Goal: Information Seeking & Learning: Check status

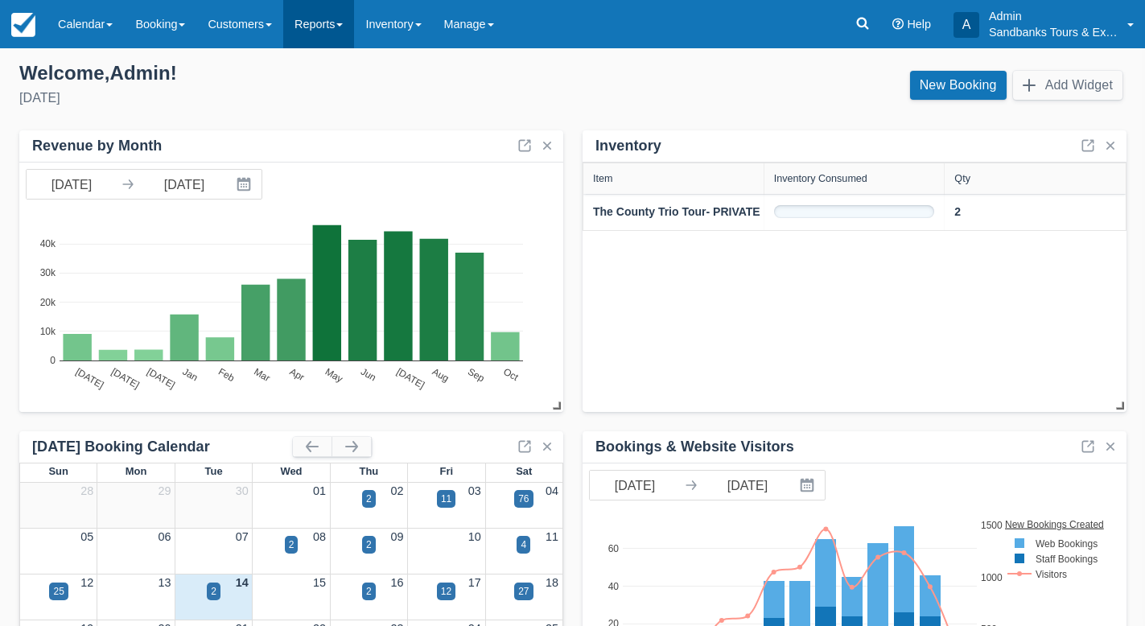
click at [339, 25] on link "Reports" at bounding box center [318, 24] width 71 height 48
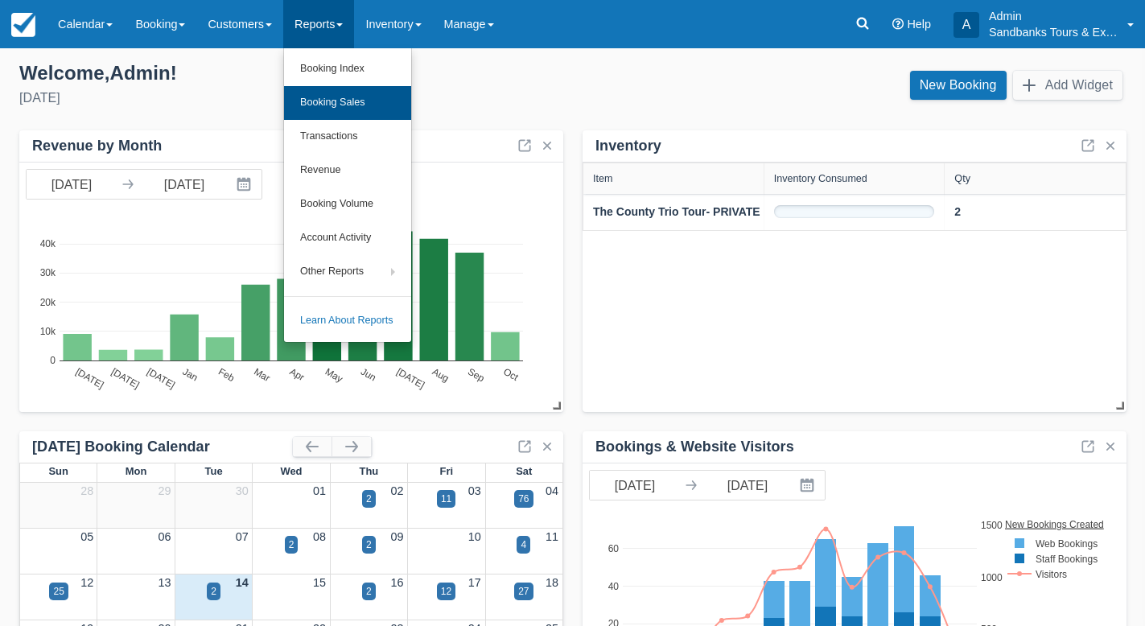
click at [334, 107] on link "Booking Sales" at bounding box center [347, 103] width 127 height 34
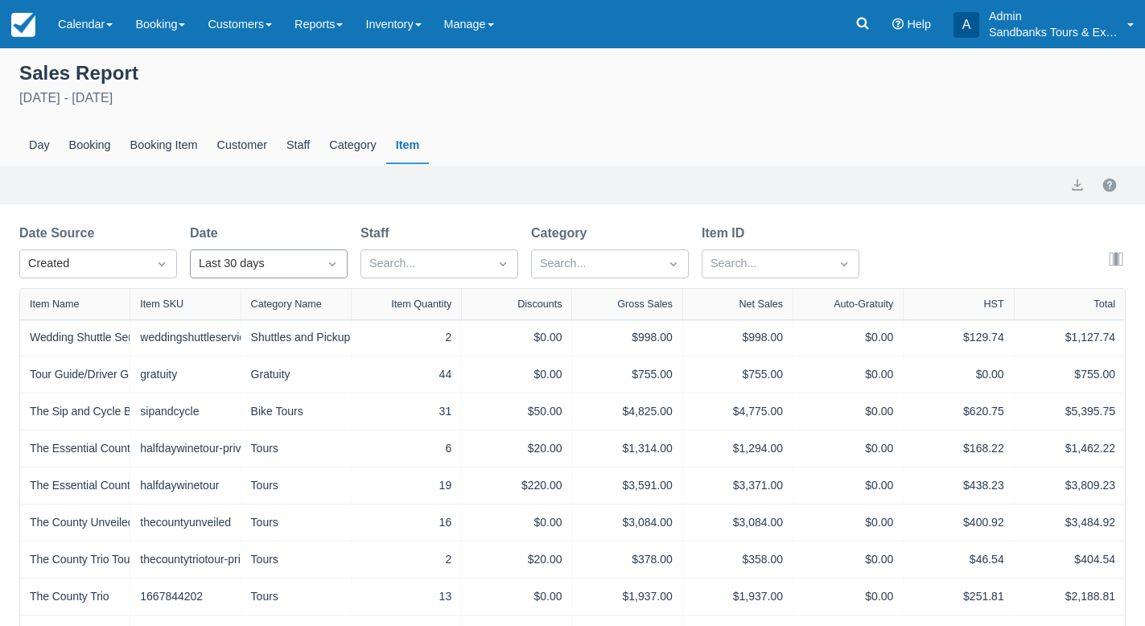
click at [335, 264] on icon "Dropdown icon" at bounding box center [332, 264] width 6 height 4
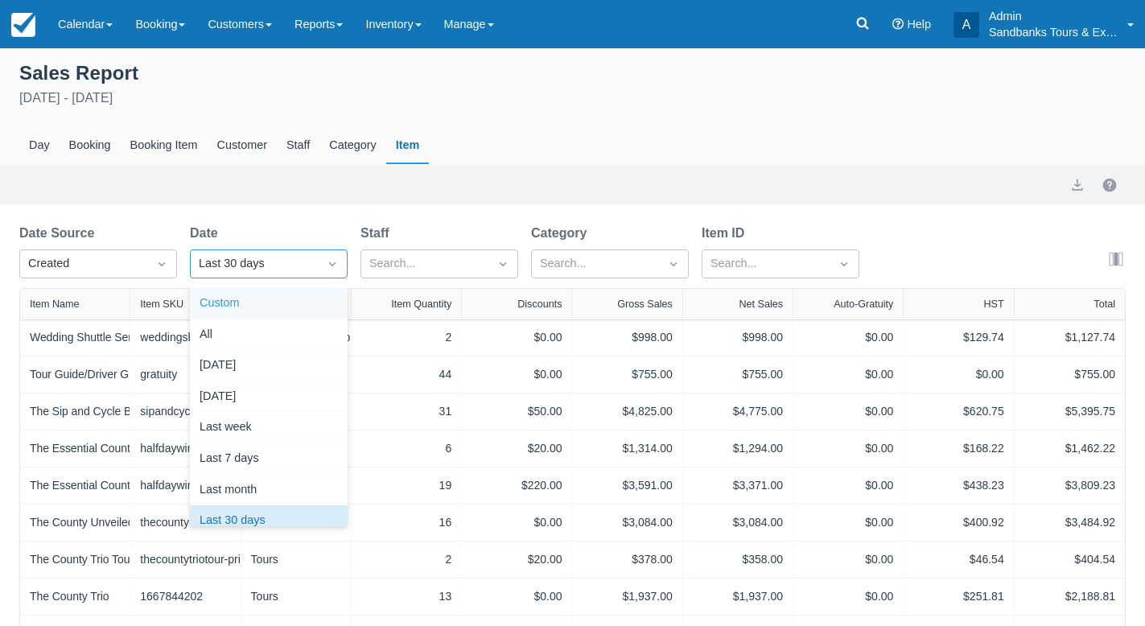
click at [220, 305] on div "Custom" at bounding box center [269, 303] width 158 height 31
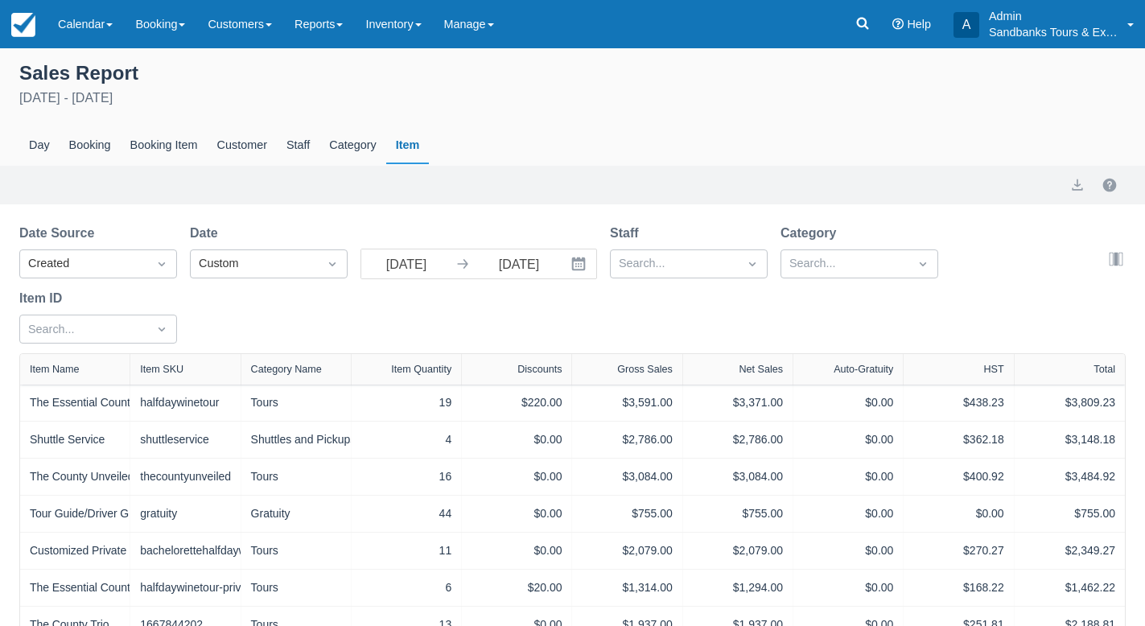
click at [577, 265] on icon "Interact with the calendar and add the check-in date for your trip." at bounding box center [578, 264] width 16 height 16
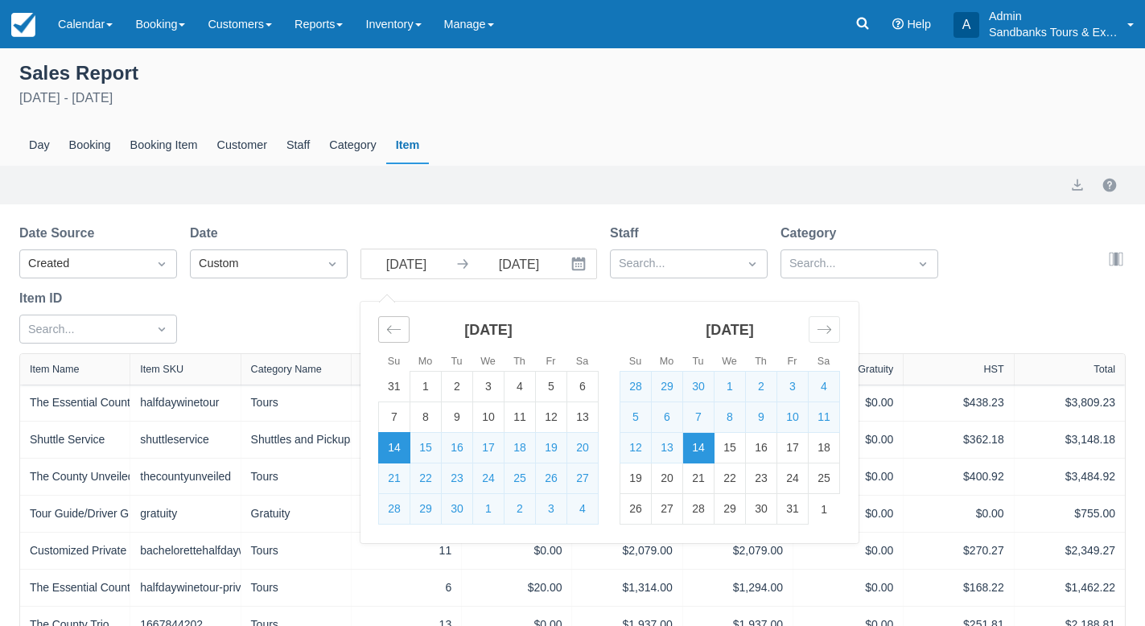
click at [393, 332] on icon "Move backward to switch to the previous month." at bounding box center [393, 329] width 15 height 15
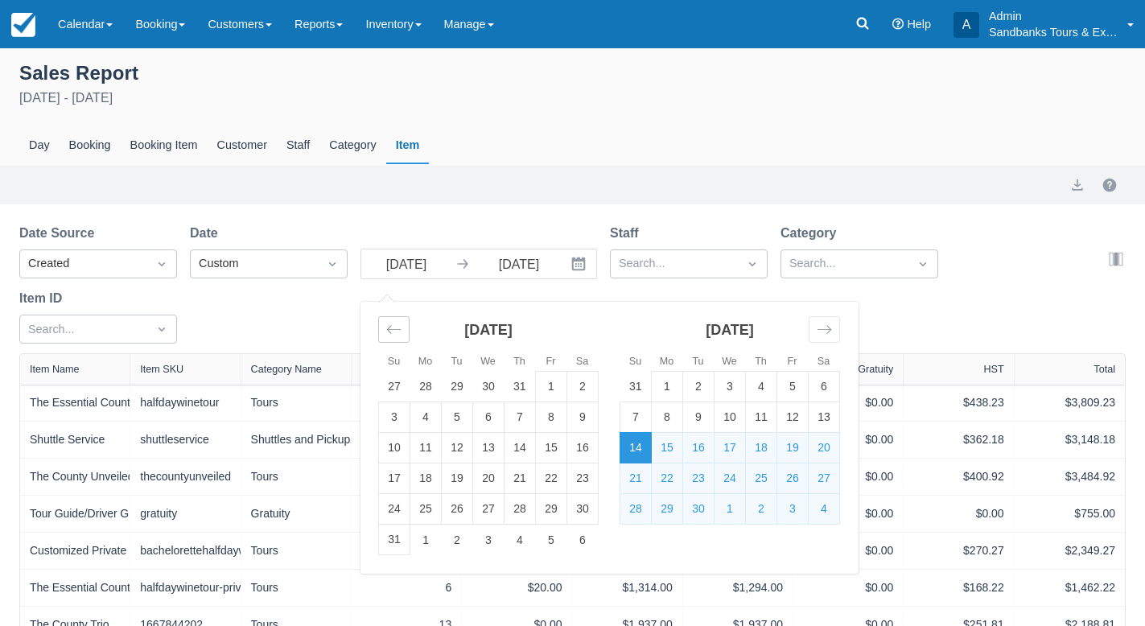
click at [393, 332] on icon "Move backward to switch to the previous month." at bounding box center [393, 329] width 15 height 15
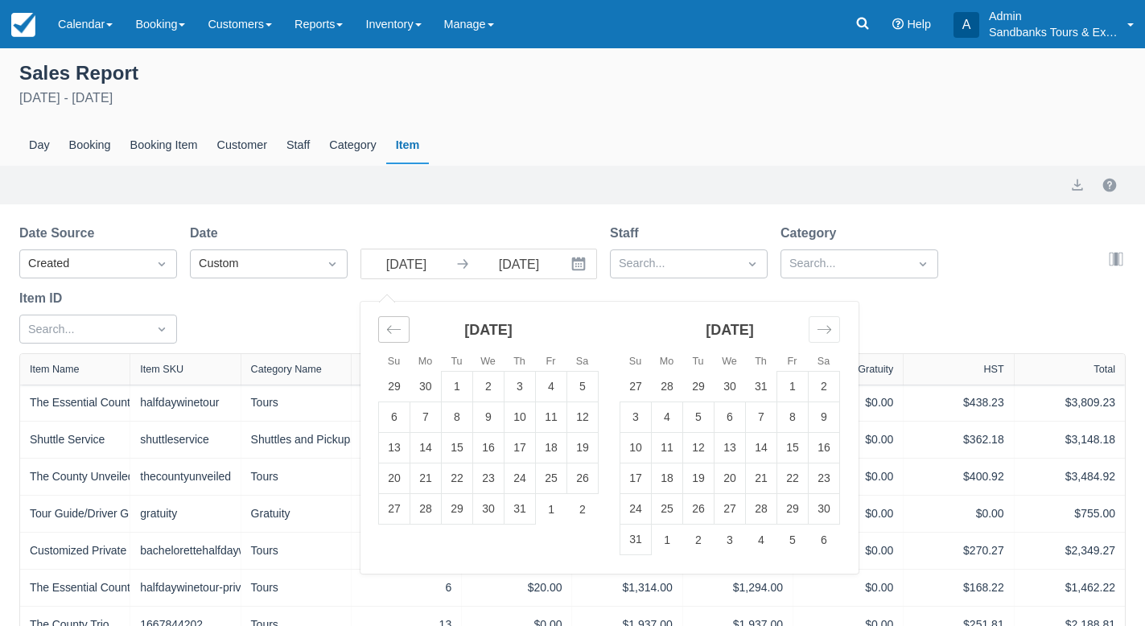
click at [393, 332] on icon "Move backward to switch to the previous month." at bounding box center [393, 329] width 15 height 15
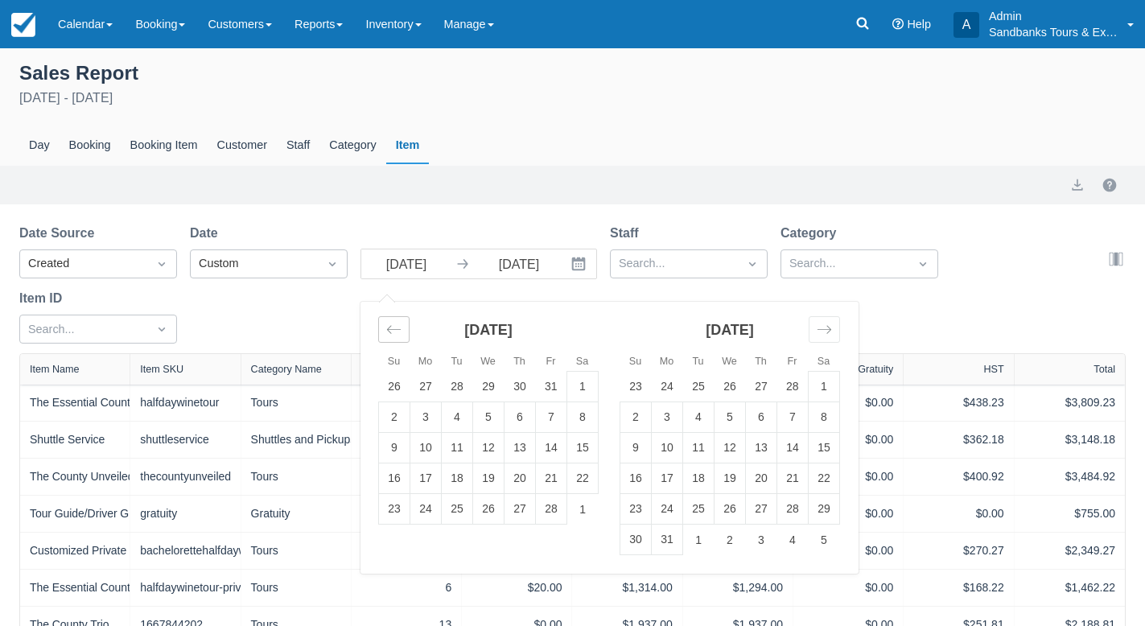
click at [393, 332] on icon "Move backward to switch to the previous month." at bounding box center [393, 329] width 15 height 15
click at [489, 385] on td "1" at bounding box center [488, 387] width 31 height 31
type input "[DATE]"
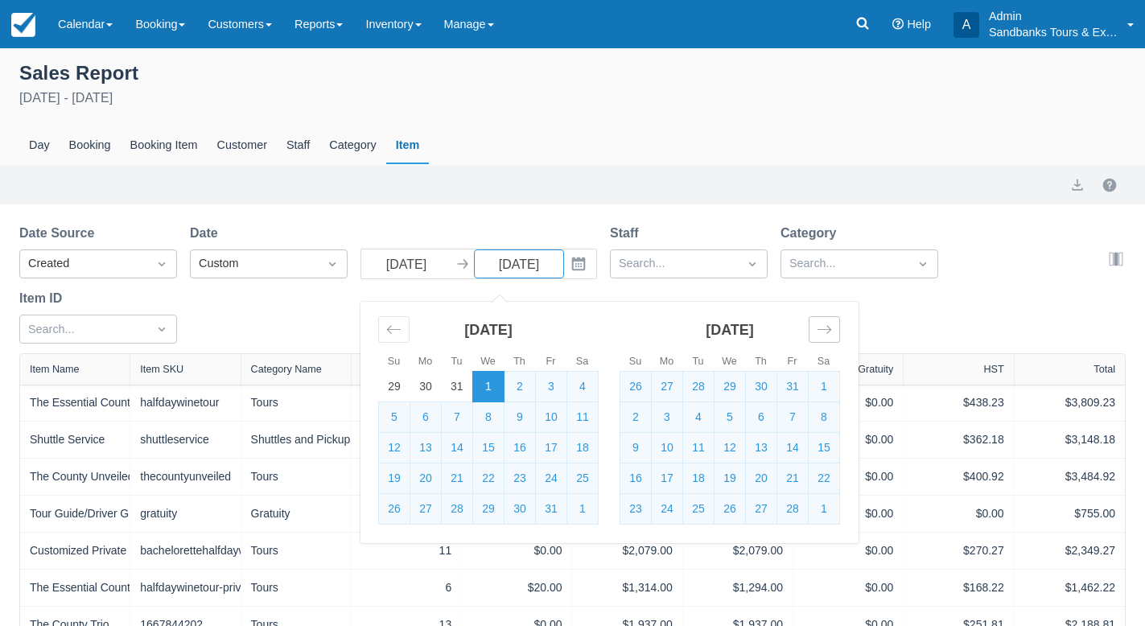
click at [826, 331] on icon "Move forward to switch to the next month." at bounding box center [823, 329] width 15 height 15
select select "20"
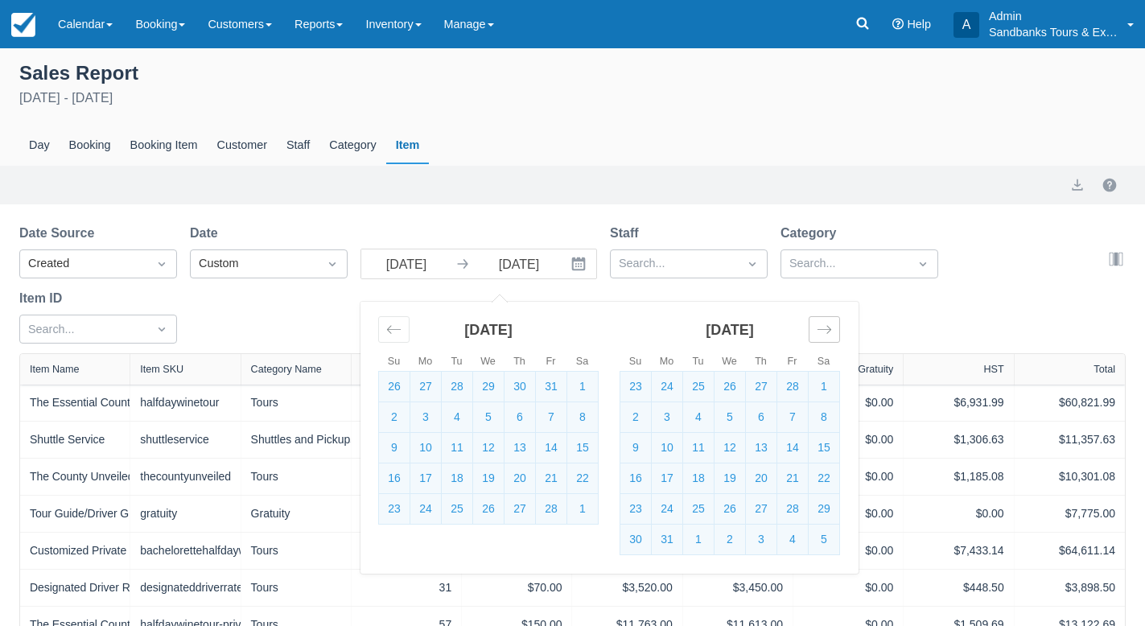
click at [826, 331] on icon "Move forward to switch to the next month." at bounding box center [823, 329] width 15 height 15
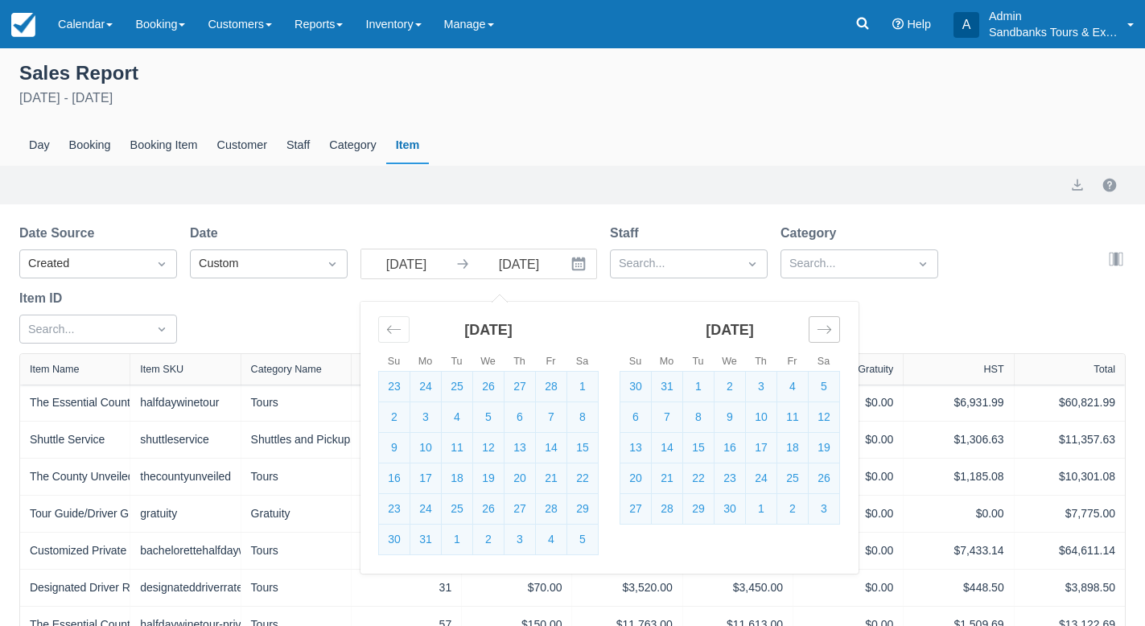
click at [826, 331] on icon "Move forward to switch to the next month." at bounding box center [823, 329] width 15 height 15
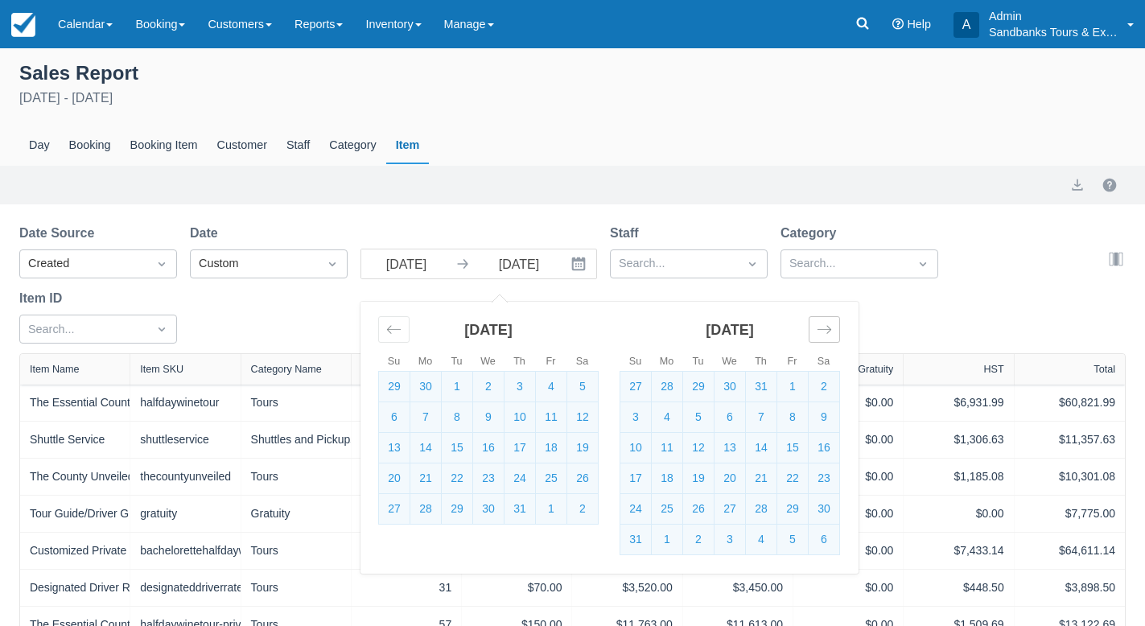
click at [826, 331] on icon "Move forward to switch to the next month." at bounding box center [823, 329] width 15 height 15
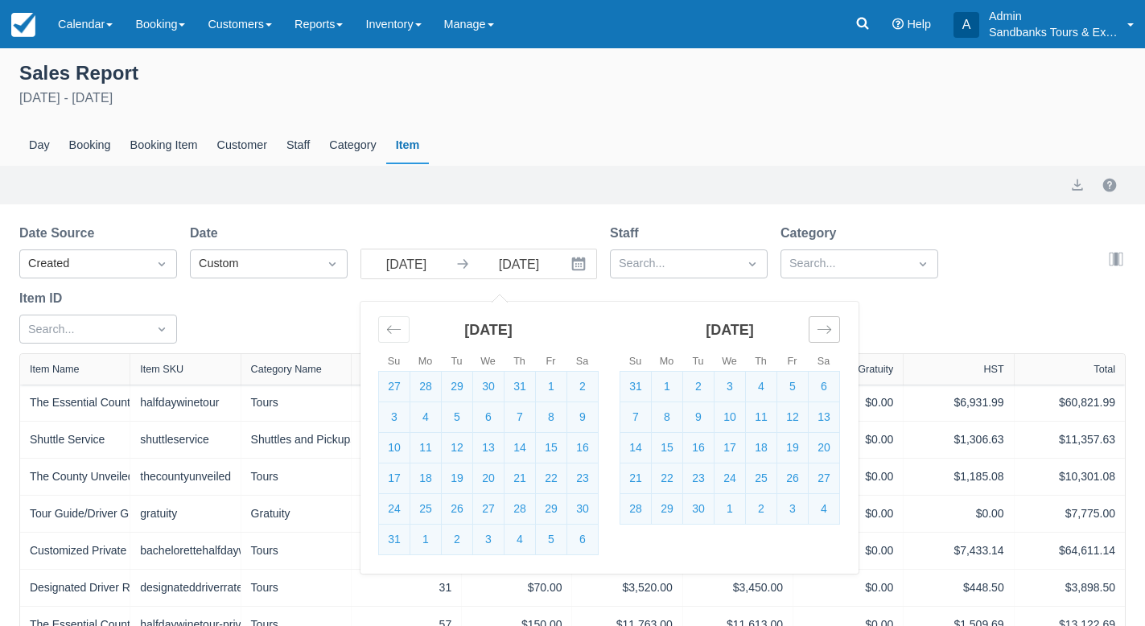
click at [826, 331] on icon "Move forward to switch to the next month." at bounding box center [823, 329] width 15 height 15
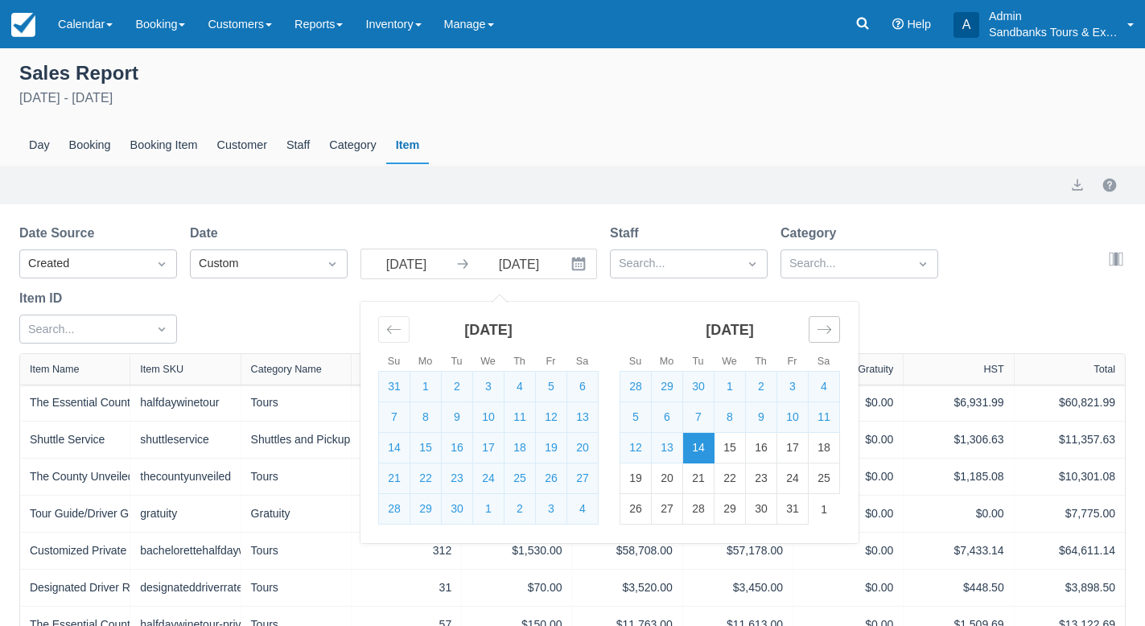
click at [826, 331] on icon "Move forward to switch to the next month." at bounding box center [823, 329] width 15 height 15
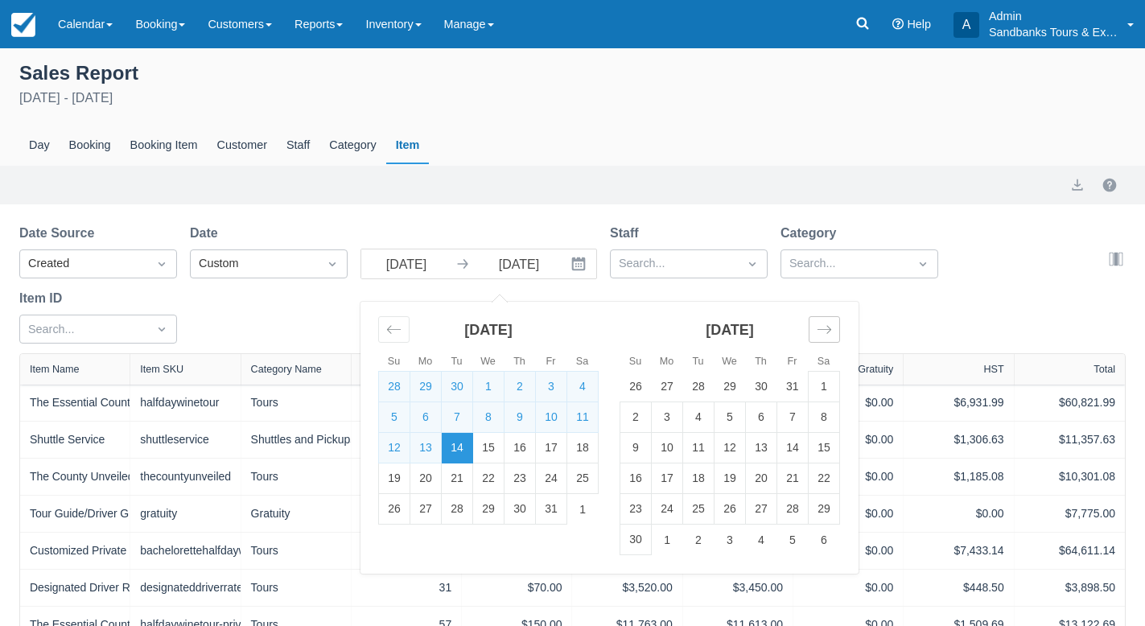
click at [826, 331] on icon "Move forward to switch to the next month." at bounding box center [823, 329] width 15 height 15
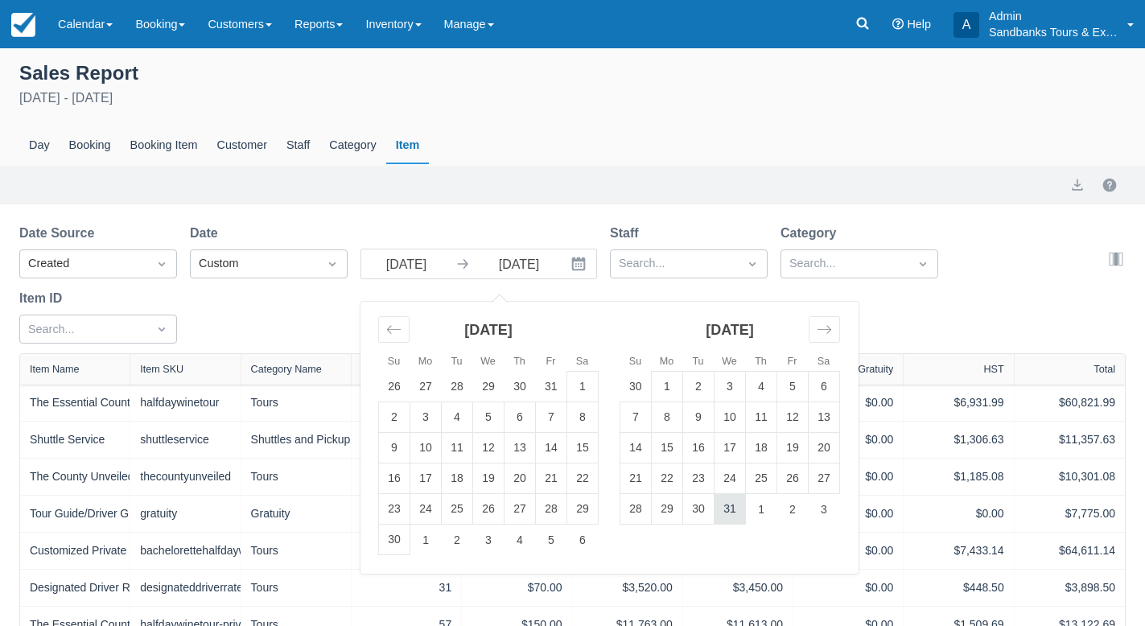
click at [727, 508] on td "31" at bounding box center [729, 509] width 31 height 31
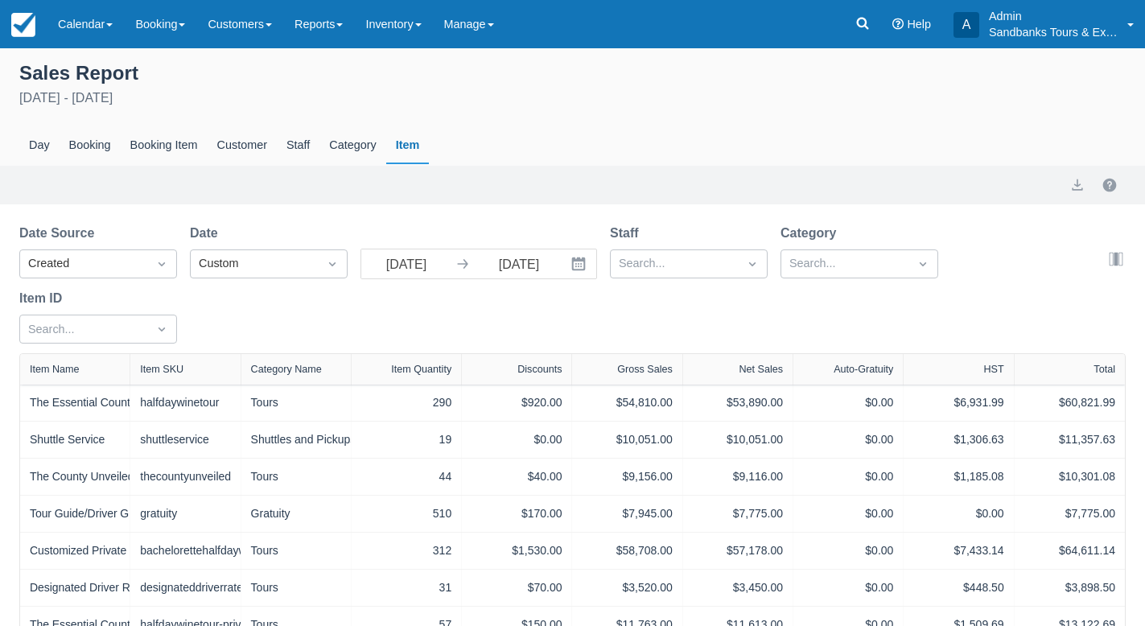
type input "[DATE]"
select select "20"
click at [776, 334] on div "Date Source Created Date Custom [DATE] Navigate forward to interact with the ca…" at bounding box center [562, 289] width 1087 height 130
click at [579, 267] on icon "Interact with the calendar and add the check-in date for your trip." at bounding box center [579, 264] width 14 height 14
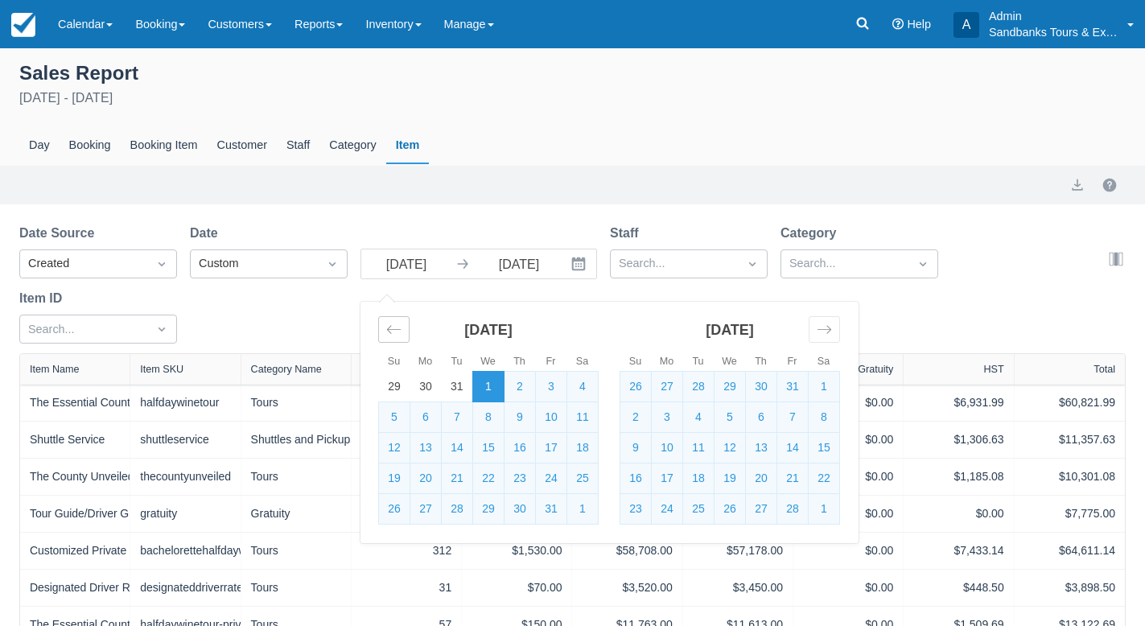
click at [394, 331] on icon "Move backward to switch to the previous month." at bounding box center [393, 329] width 15 height 15
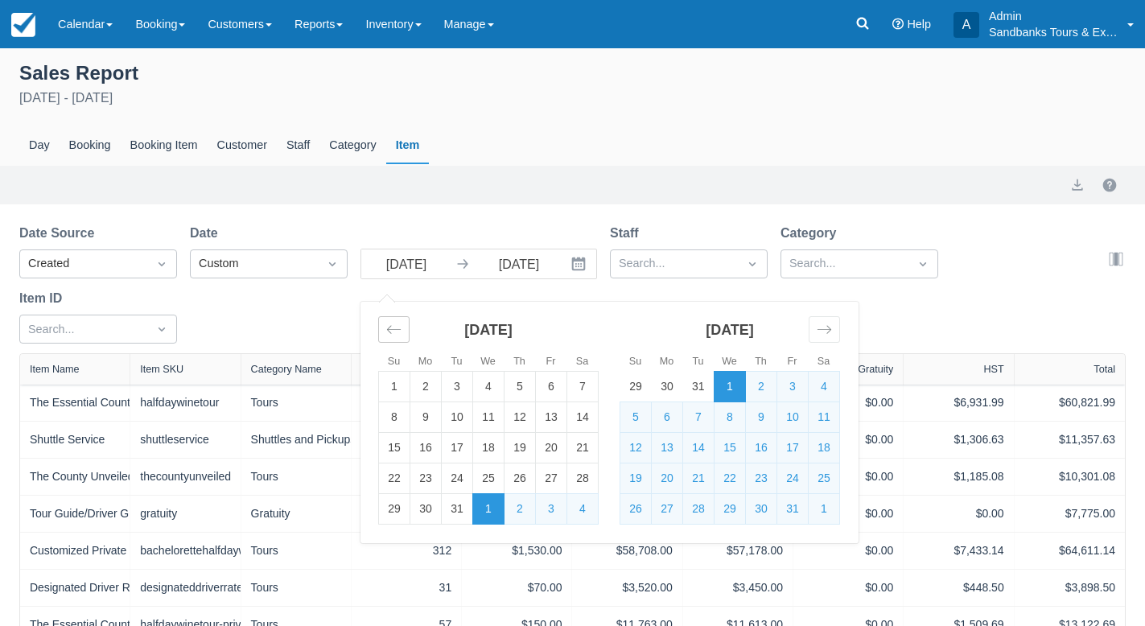
click at [394, 331] on icon "Move backward to switch to the previous month." at bounding box center [393, 329] width 15 height 15
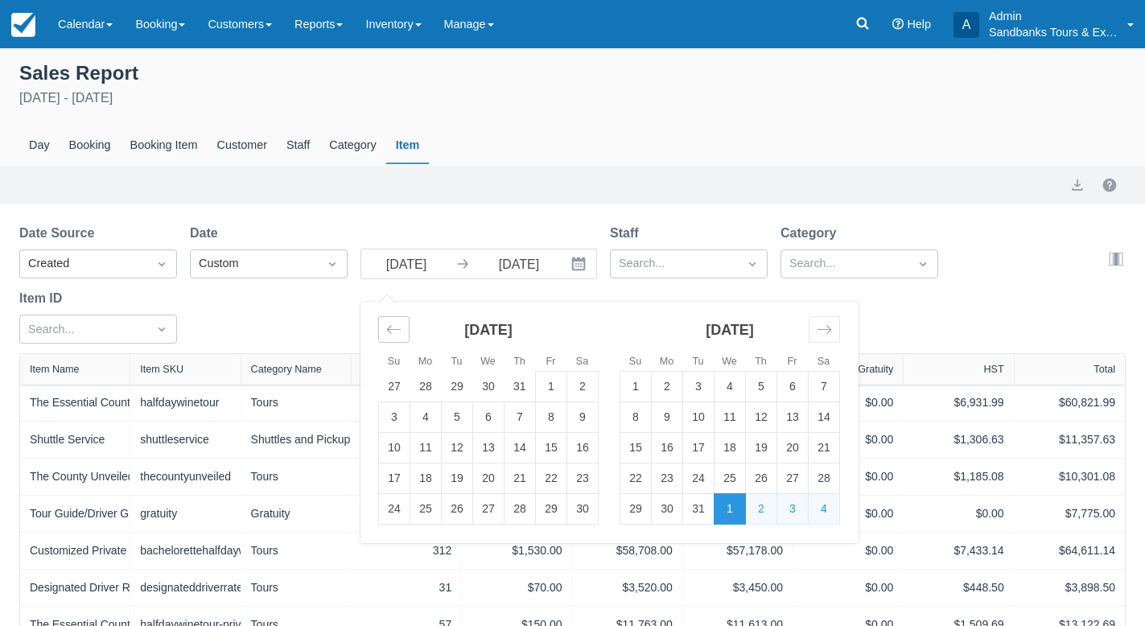
click at [394, 331] on icon "Move backward to switch to the previous month." at bounding box center [393, 329] width 15 height 15
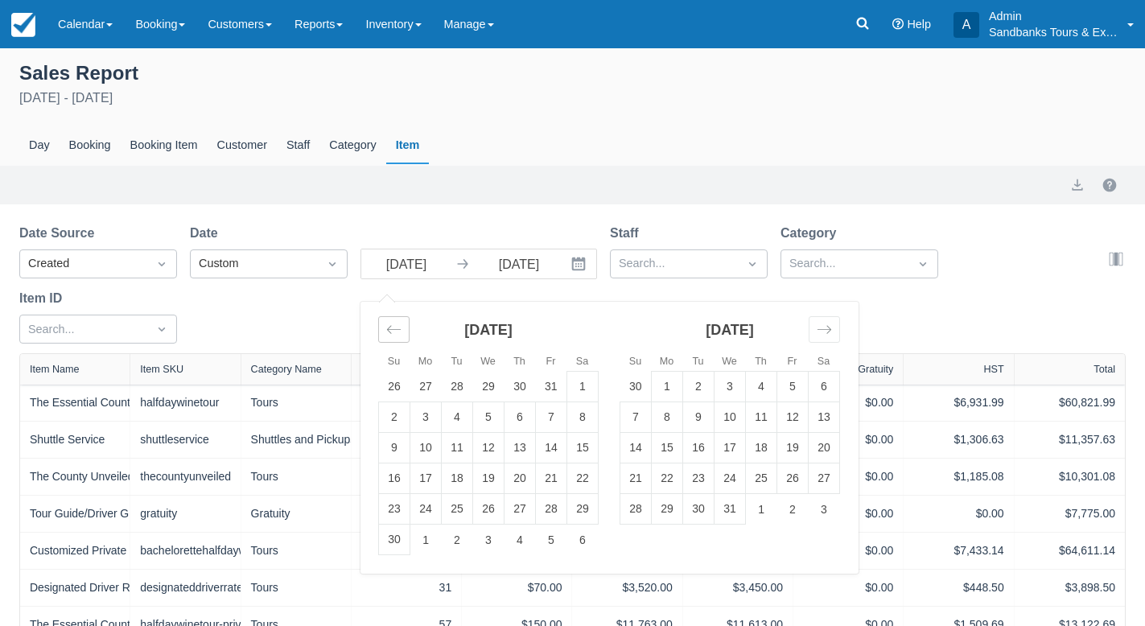
click at [394, 331] on icon "Move backward to switch to the previous month." at bounding box center [393, 329] width 15 height 15
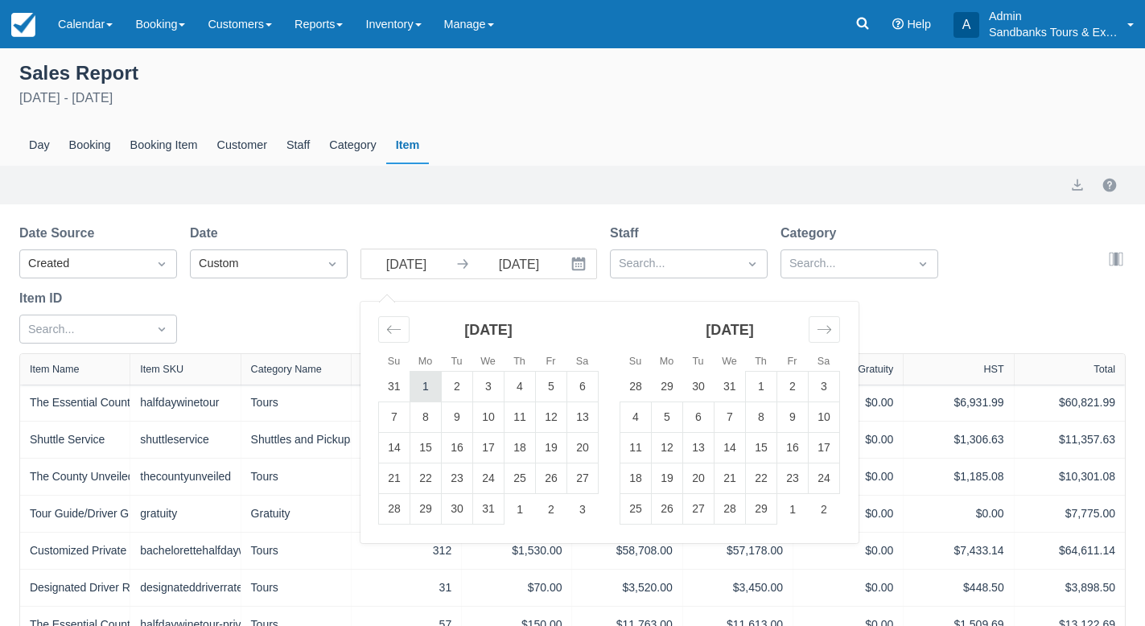
click at [427, 391] on td "1" at bounding box center [425, 387] width 31 height 31
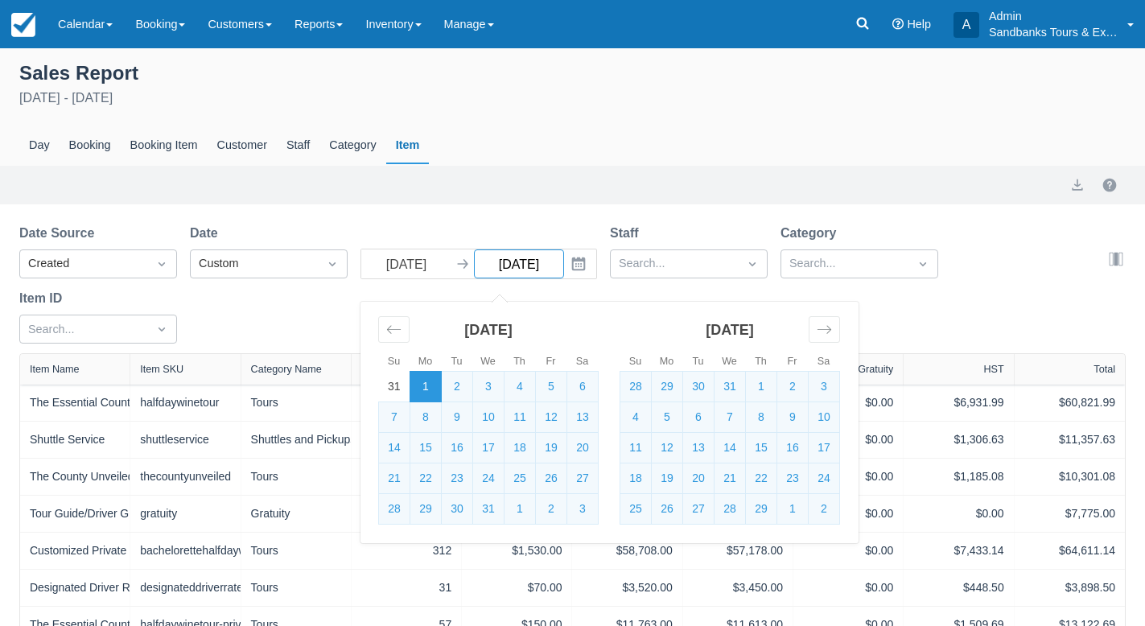
type input "[DATE]"
click at [827, 325] on icon "Move forward to switch to the next month." at bounding box center [823, 329] width 15 height 15
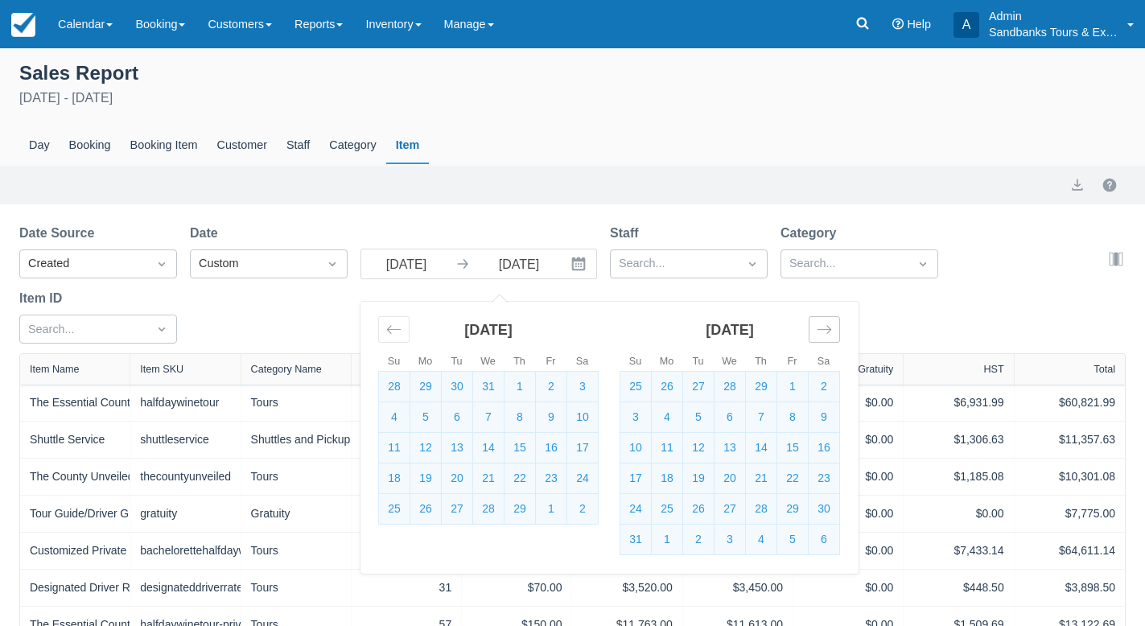
click at [827, 325] on icon "Move forward to switch to the next month." at bounding box center [823, 329] width 15 height 15
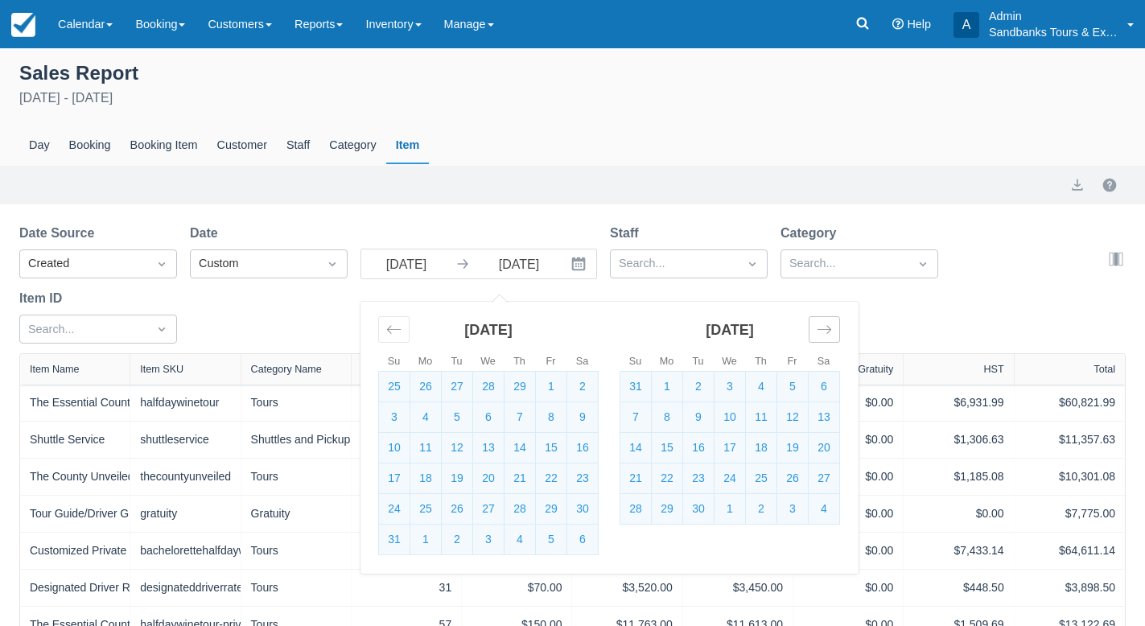
click at [827, 325] on icon "Move forward to switch to the next month." at bounding box center [823, 329] width 15 height 15
select select "20"
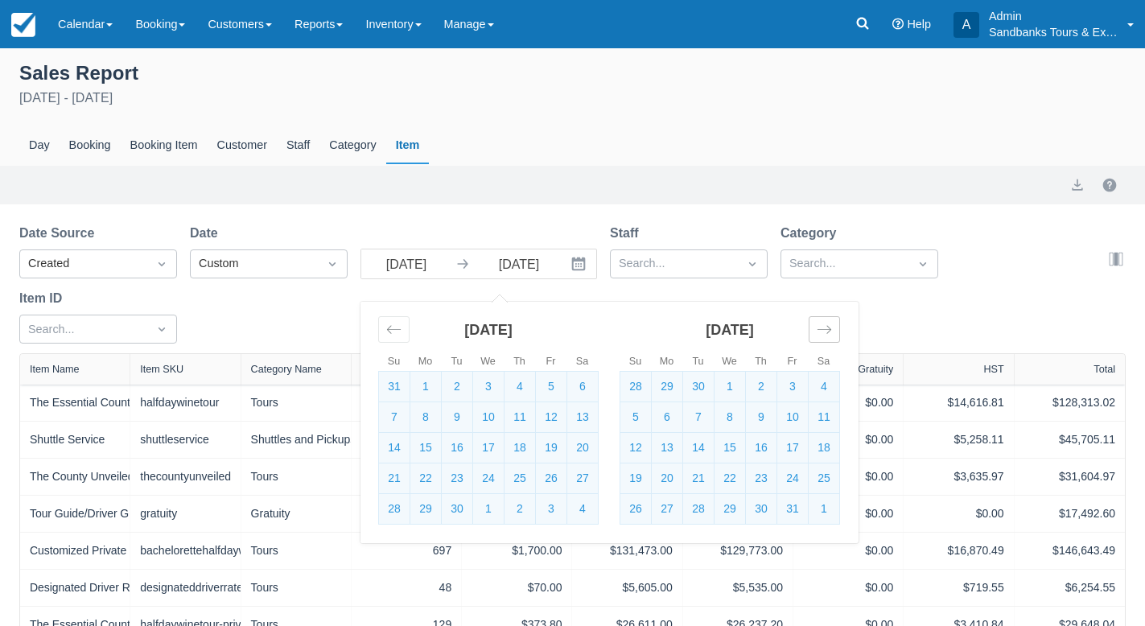
click at [827, 325] on icon "Move forward to switch to the next month." at bounding box center [823, 329] width 15 height 15
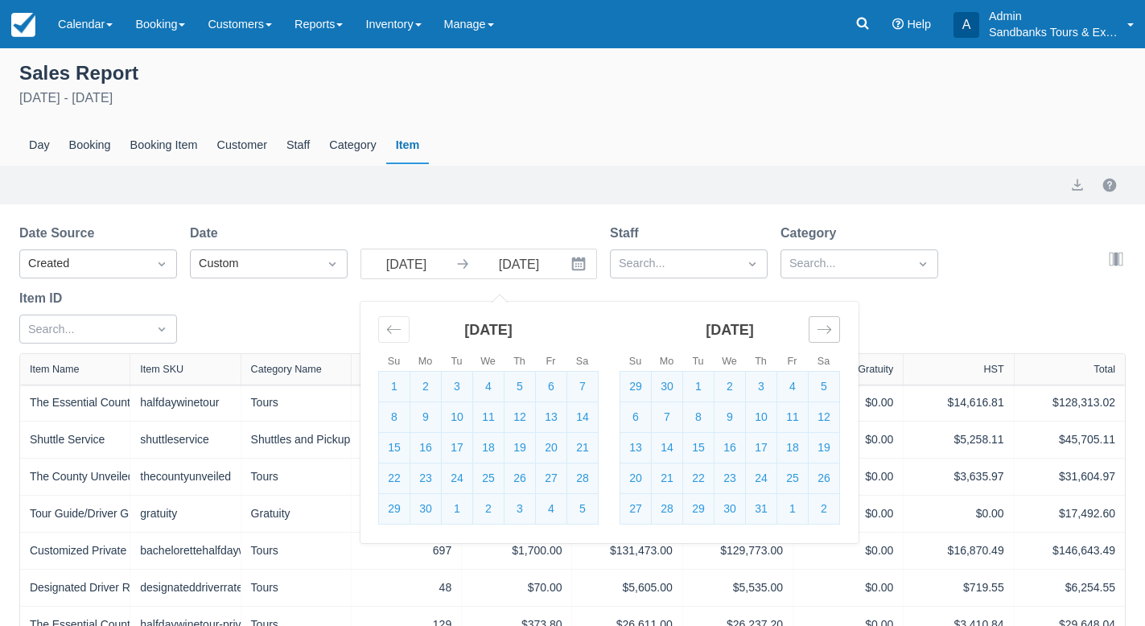
click at [827, 325] on icon "Move forward to switch to the next month." at bounding box center [823, 329] width 15 height 15
click at [694, 512] on td "31" at bounding box center [698, 509] width 31 height 31
type input "[DATE]"
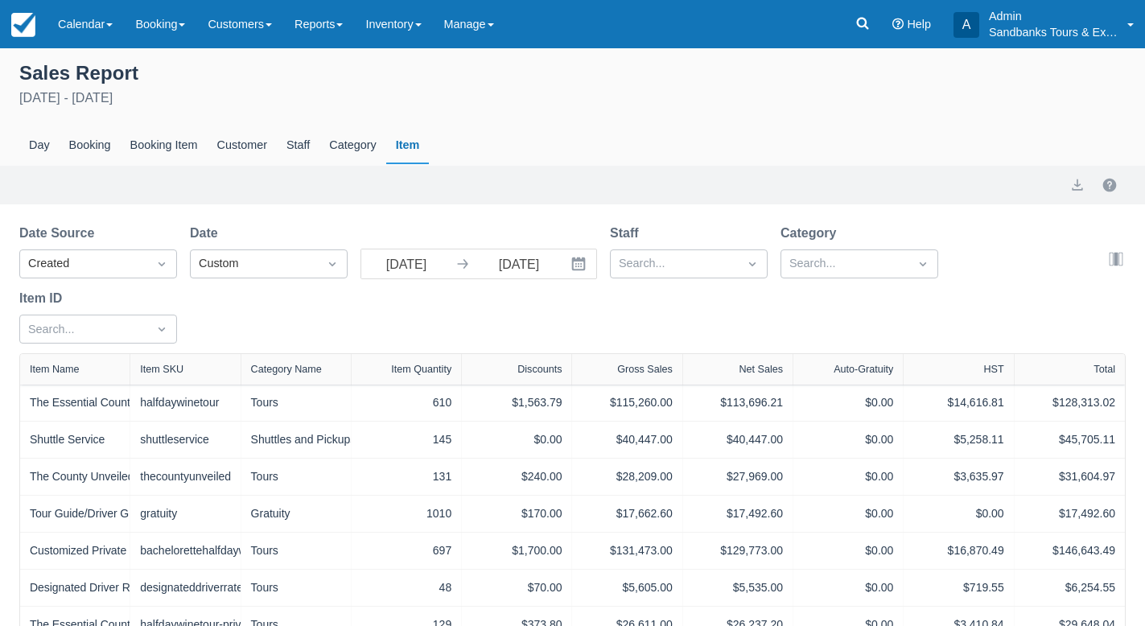
select select "20"
click at [644, 324] on div "Date Source Created Date Custom [DATE] Navigate forward to interact with the ca…" at bounding box center [562, 289] width 1087 height 130
click at [417, 269] on input "[DATE]" at bounding box center [406, 263] width 90 height 29
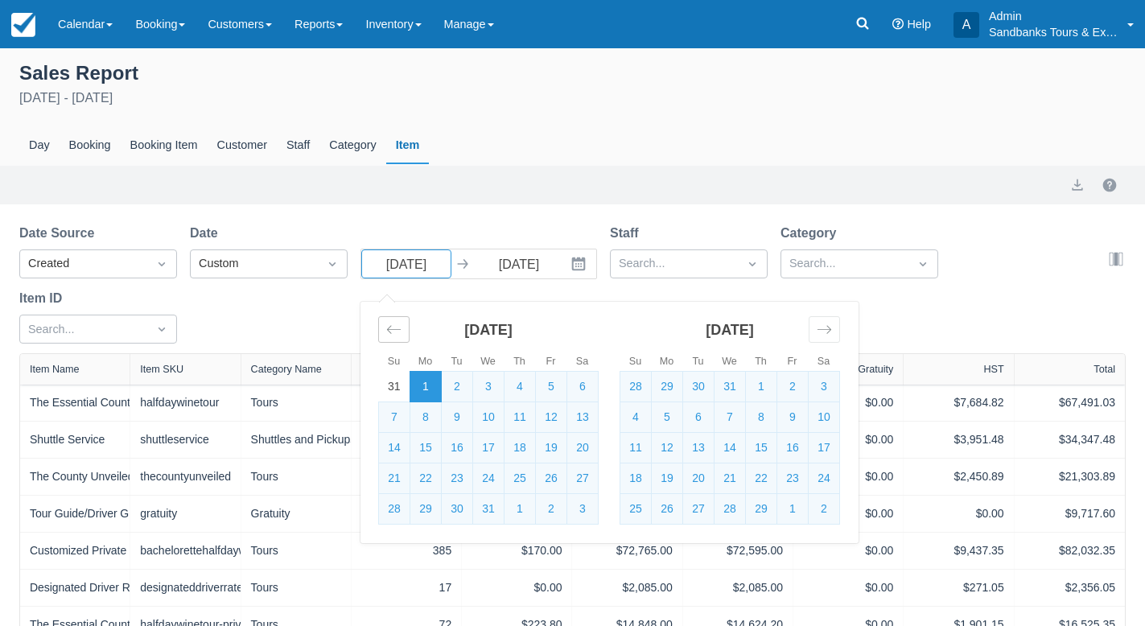
click at [394, 337] on icon "Move backward to switch to the previous month." at bounding box center [393, 329] width 15 height 15
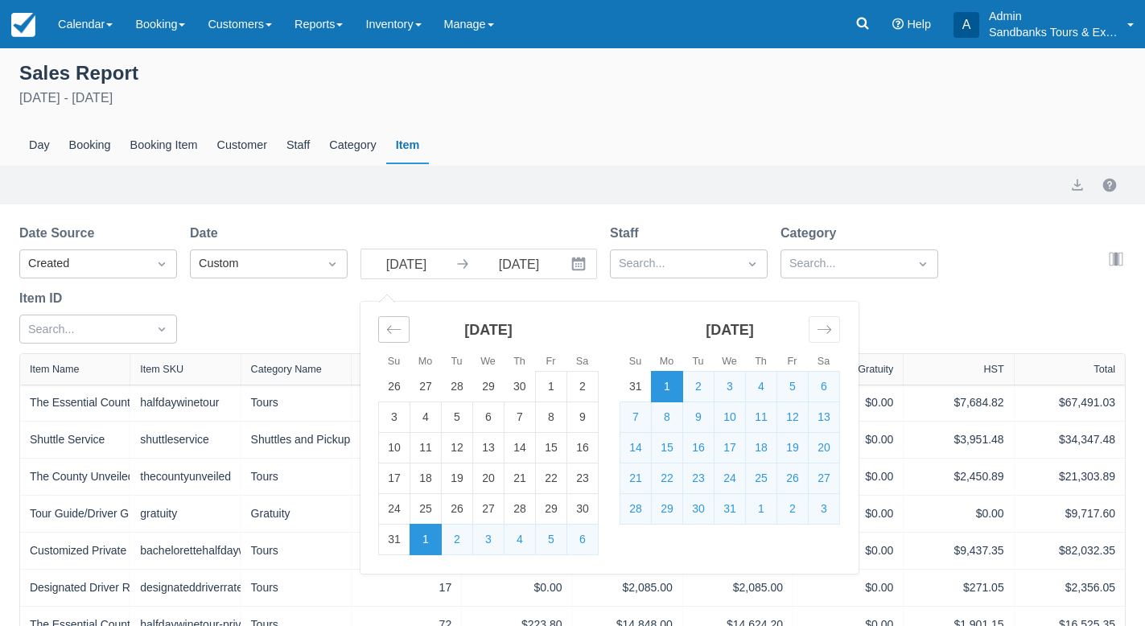
click at [394, 337] on icon "Move backward to switch to the previous month." at bounding box center [393, 329] width 15 height 15
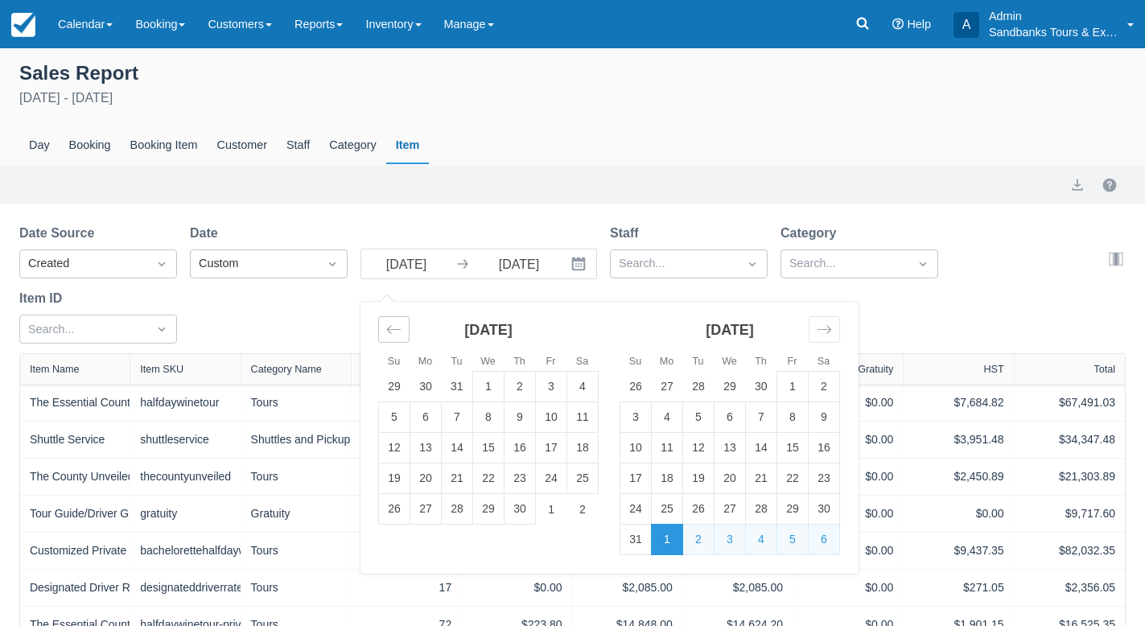
click at [394, 337] on icon "Move backward to switch to the previous month." at bounding box center [393, 329] width 15 height 15
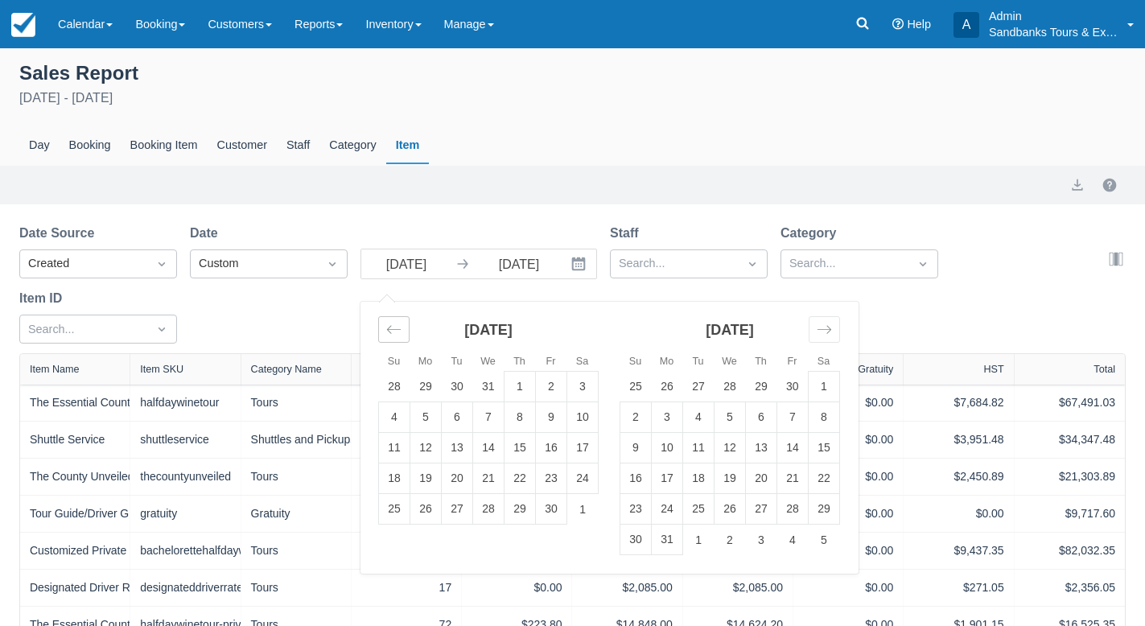
click at [394, 337] on icon "Move backward to switch to the previous month." at bounding box center [393, 329] width 15 height 15
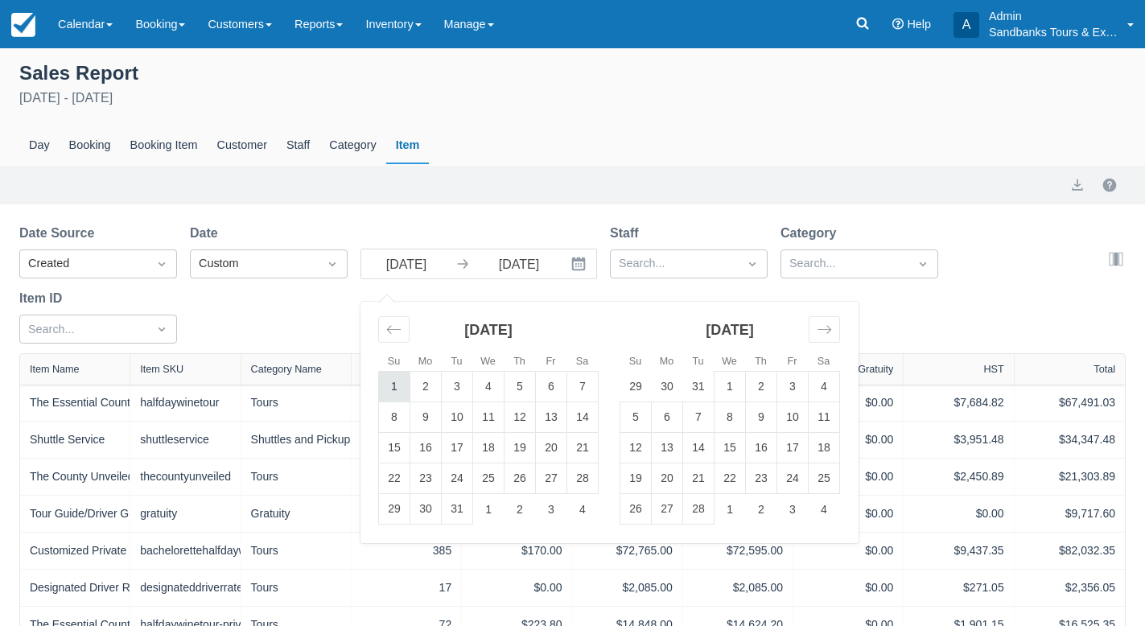
click at [395, 390] on td "1" at bounding box center [394, 387] width 31 height 31
type input "[DATE]"
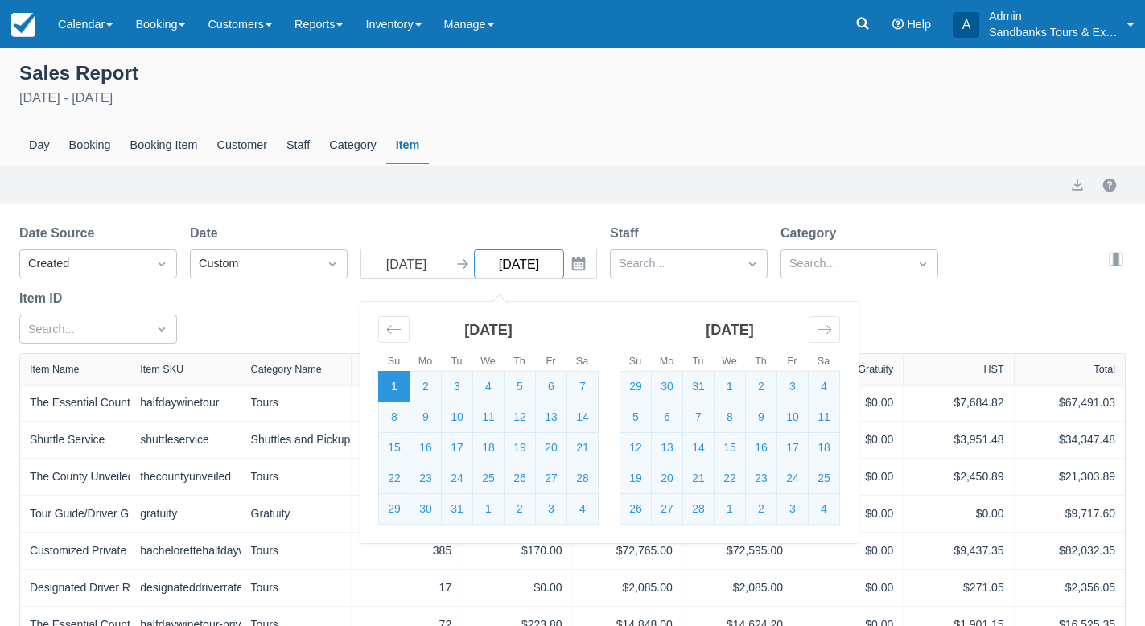
select select "20"
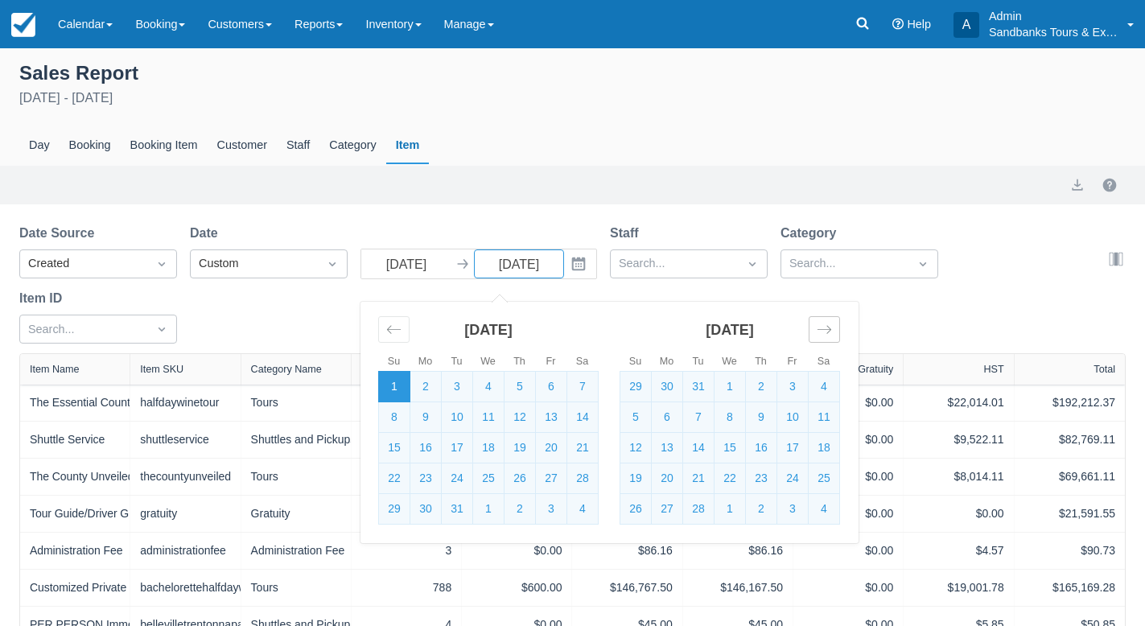
click at [822, 331] on icon "Move forward to switch to the next month." at bounding box center [824, 330] width 14 height 8
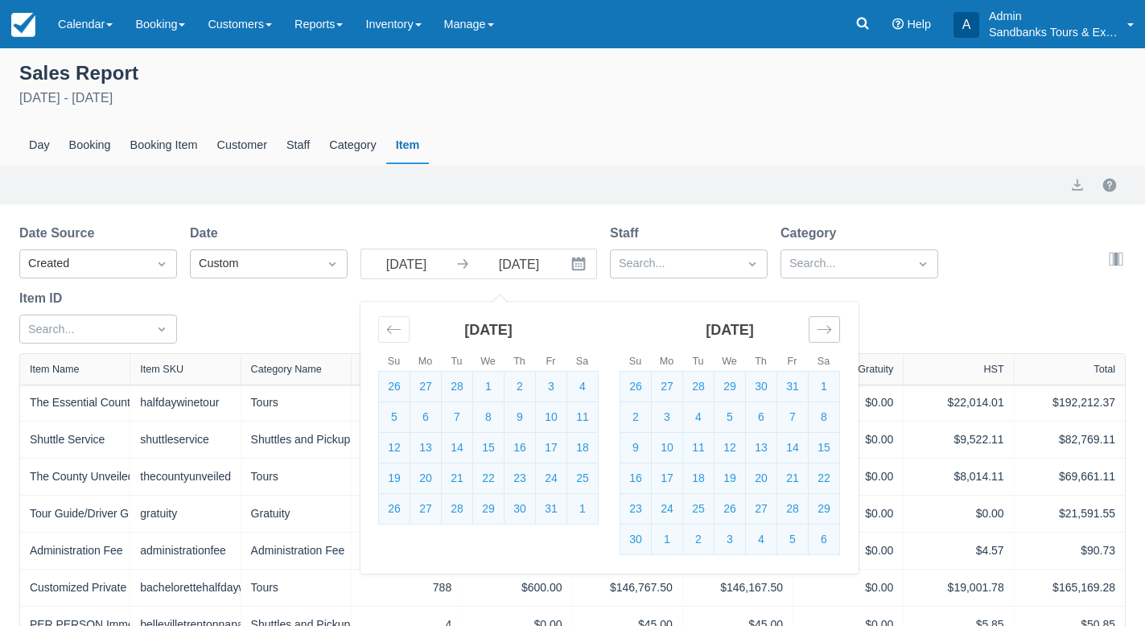
click at [822, 331] on icon "Move forward to switch to the next month." at bounding box center [824, 330] width 14 height 8
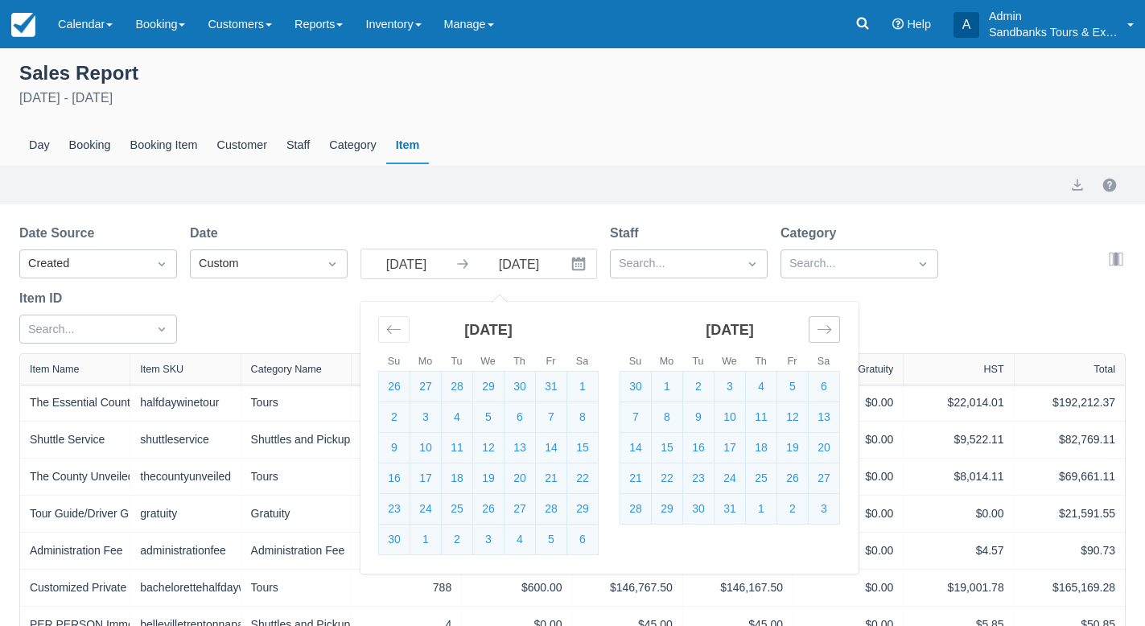
click at [822, 331] on icon "Move forward to switch to the next month." at bounding box center [824, 330] width 14 height 8
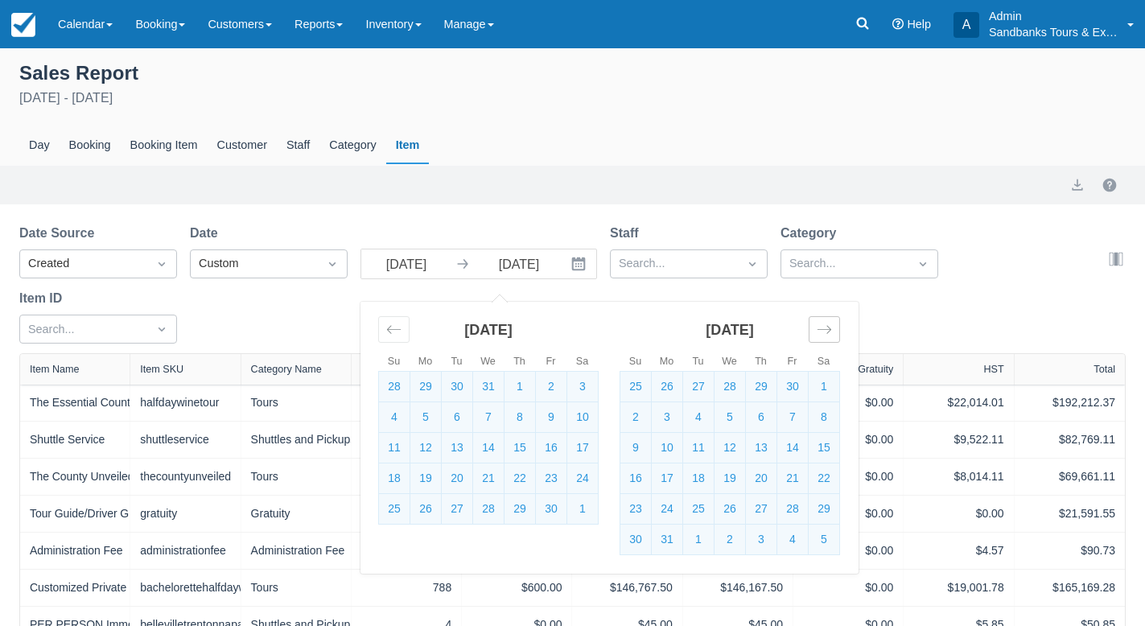
click at [822, 331] on icon "Move forward to switch to the next month." at bounding box center [824, 330] width 14 height 8
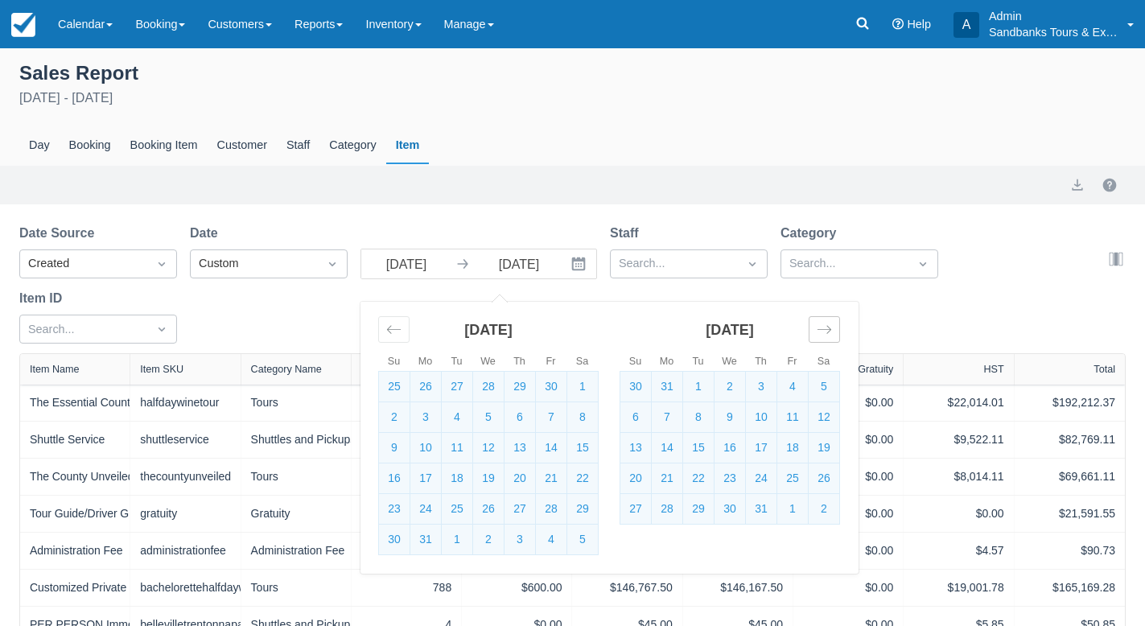
click at [822, 331] on icon "Move forward to switch to the next month." at bounding box center [824, 330] width 14 height 8
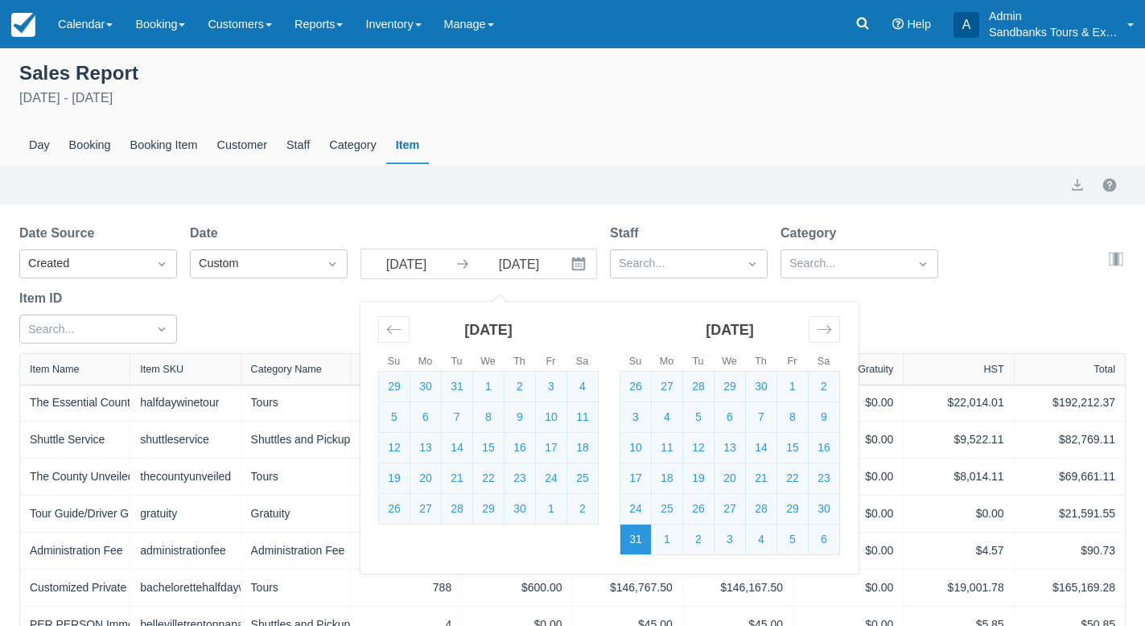
click at [637, 540] on td "31" at bounding box center [635, 539] width 31 height 31
type input "[DATE]"
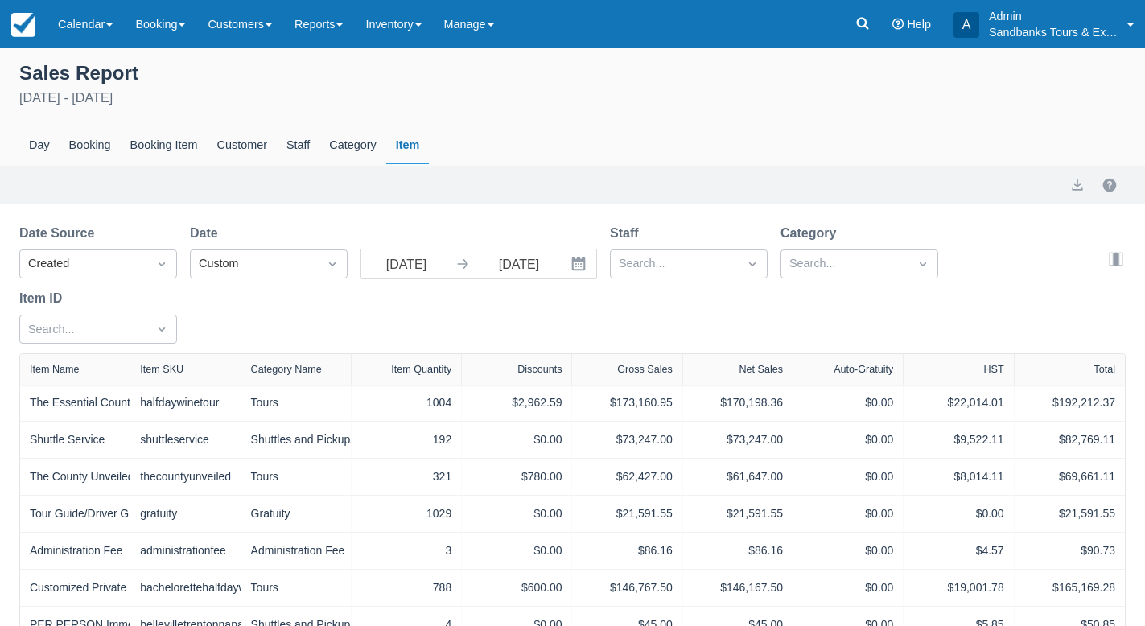
select select "20"
click at [791, 315] on div "Date Source Created Date Custom [DATE] Navigate forward to interact with the ca…" at bounding box center [562, 289] width 1087 height 130
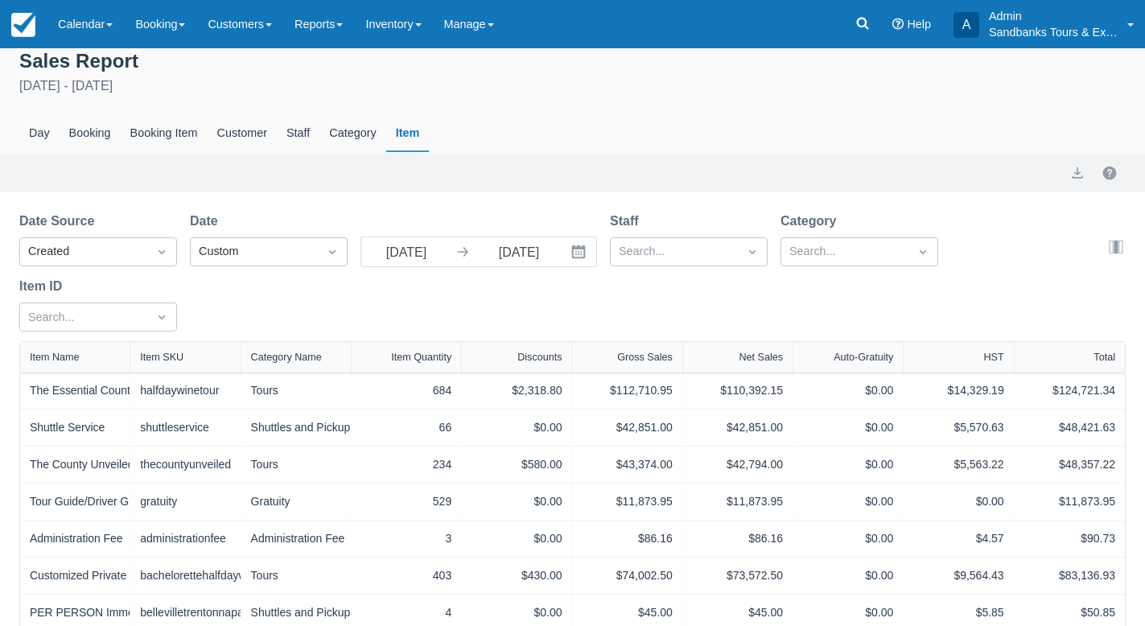
click at [795, 315] on div "Date Source Created Date Custom [DATE] Navigate forward to interact with the ca…" at bounding box center [562, 277] width 1087 height 130
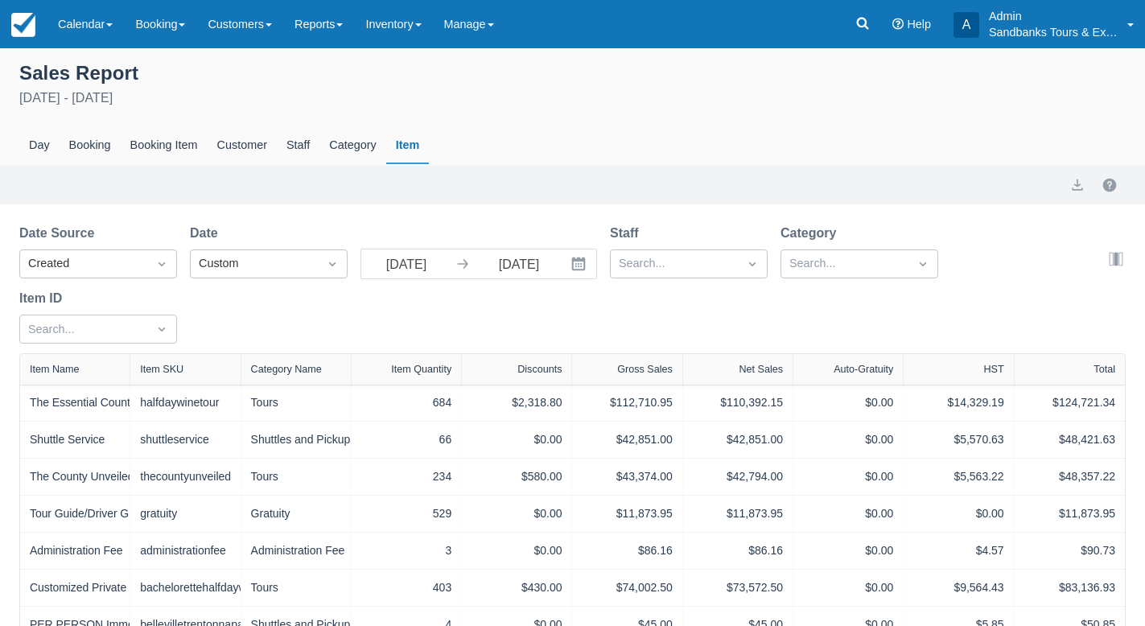
scroll to position [0, 0]
click at [685, 323] on div "Date Source Created Date Custom [DATE] Navigate forward to interact with the ca…" at bounding box center [562, 289] width 1087 height 130
click at [571, 179] on div "Export" at bounding box center [572, 184] width 1106 height 19
click at [583, 264] on icon "Interact with the calendar and add the check-in date for your trip." at bounding box center [578, 264] width 16 height 16
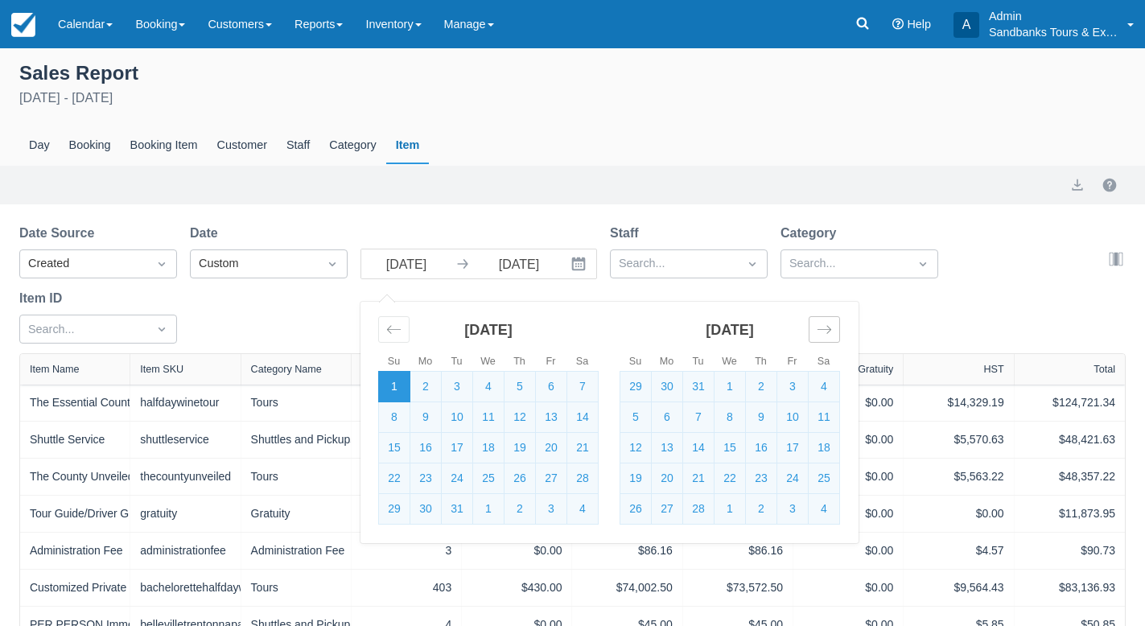
click at [827, 331] on icon "Move forward to switch to the next month." at bounding box center [823, 329] width 15 height 15
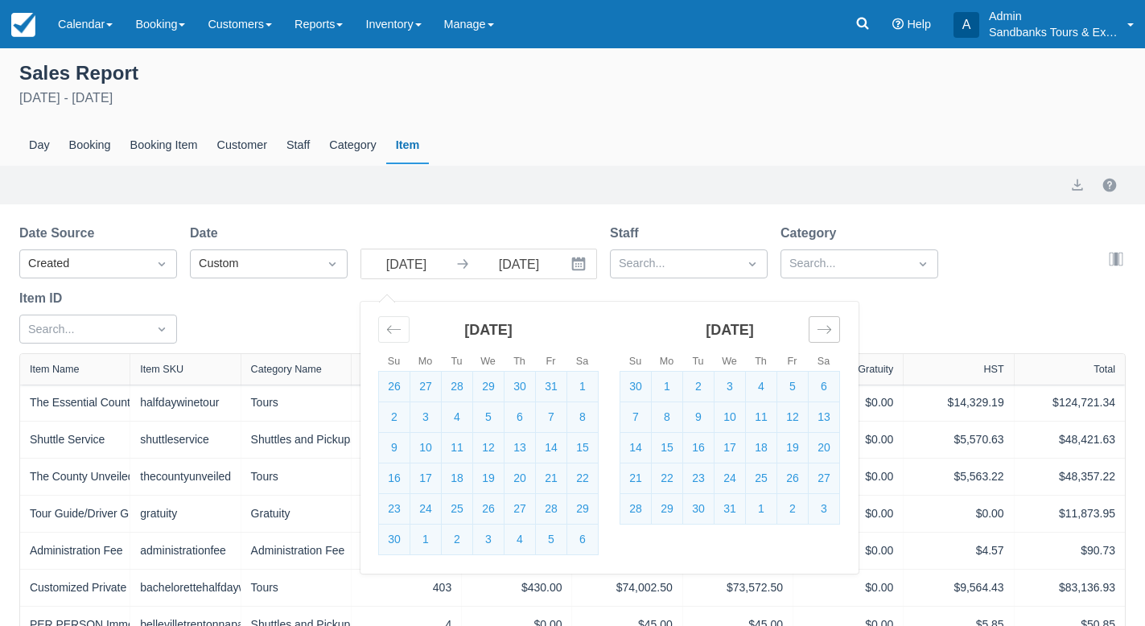
click at [827, 331] on icon "Move forward to switch to the next month." at bounding box center [823, 329] width 15 height 15
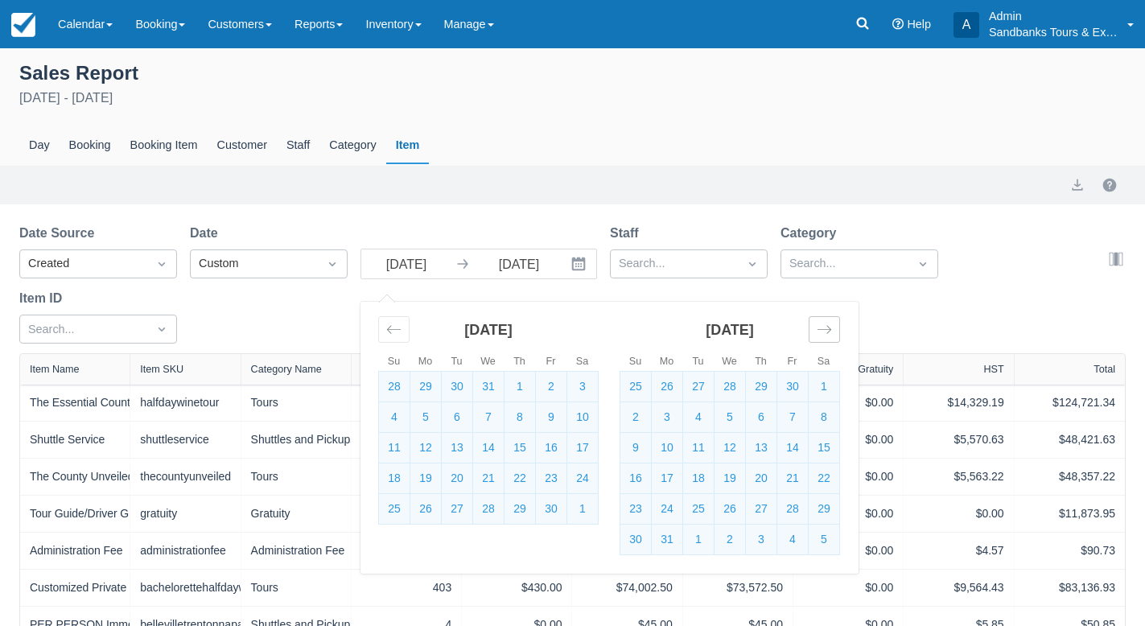
click at [827, 331] on icon "Move forward to switch to the next month." at bounding box center [823, 329] width 15 height 15
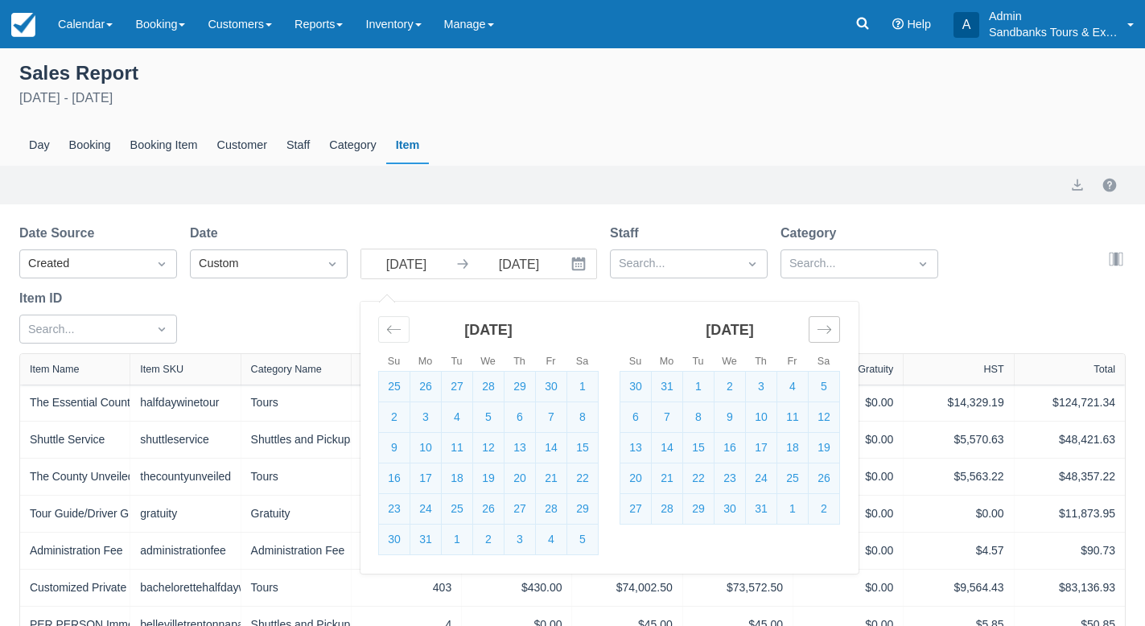
click at [827, 331] on icon "Move forward to switch to the next month." at bounding box center [823, 329] width 15 height 15
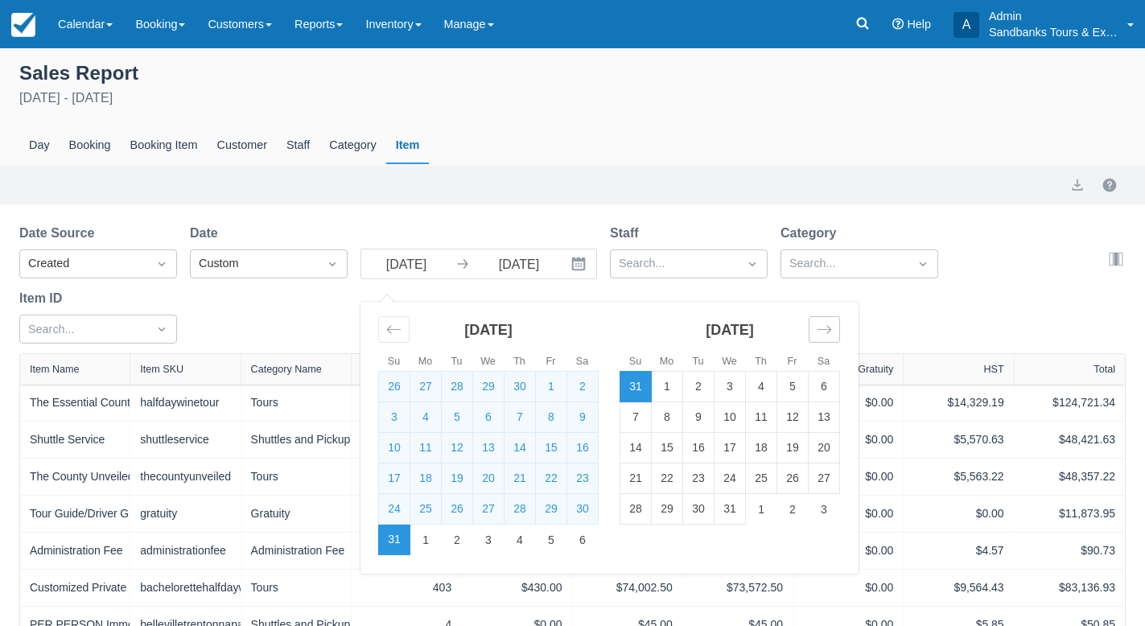
click at [827, 331] on icon "Move forward to switch to the next month." at bounding box center [823, 329] width 15 height 15
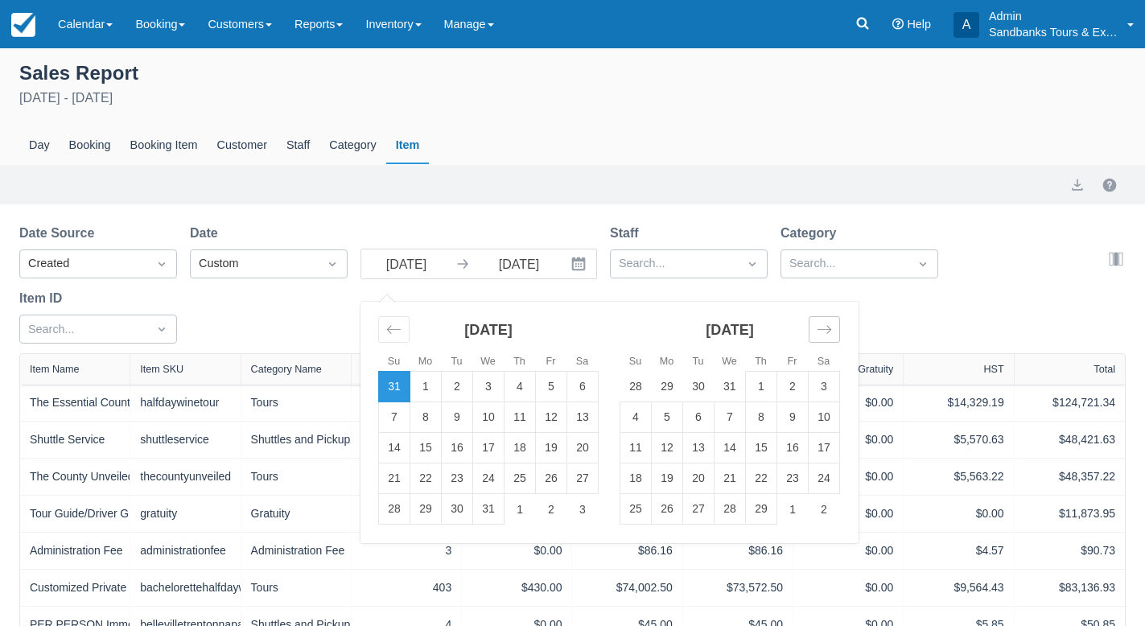
click at [827, 331] on icon "Move forward to switch to the next month." at bounding box center [823, 329] width 15 height 15
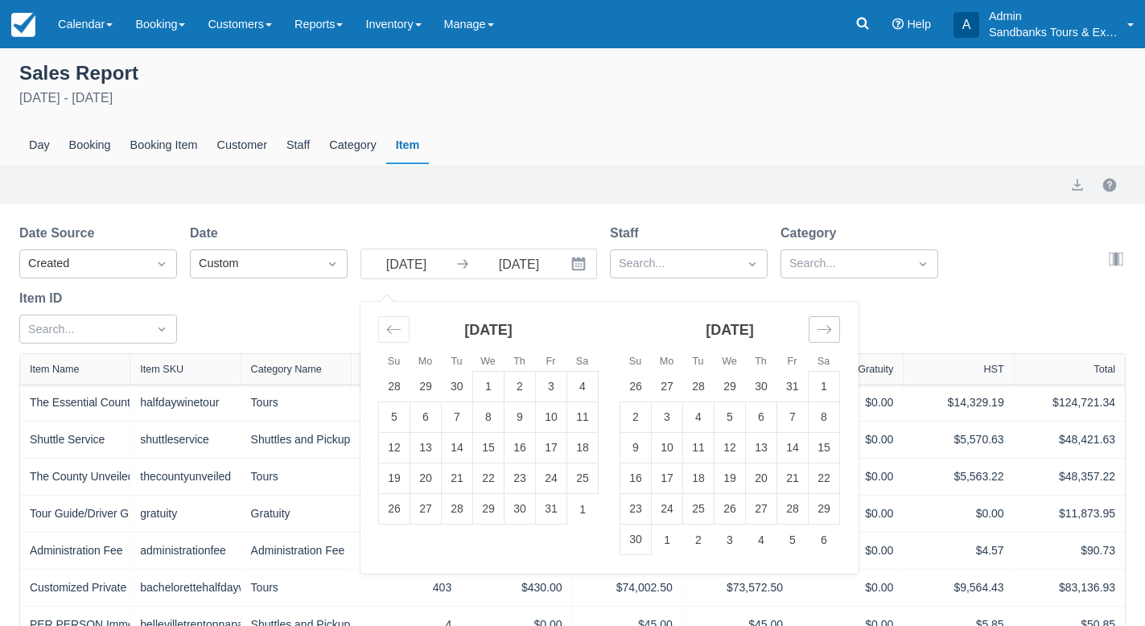
click at [827, 331] on icon "Move forward to switch to the next month." at bounding box center [823, 329] width 15 height 15
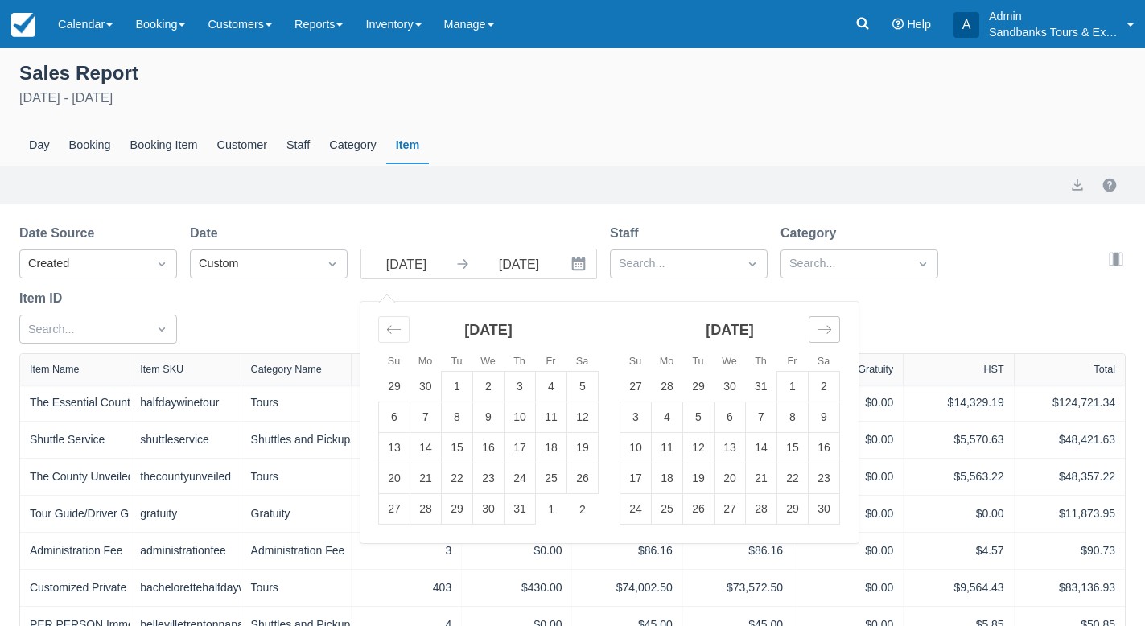
click at [827, 331] on icon "Move forward to switch to the next month." at bounding box center [823, 329] width 15 height 15
click at [731, 387] on td "1" at bounding box center [729, 387] width 31 height 31
type input "[DATE]"
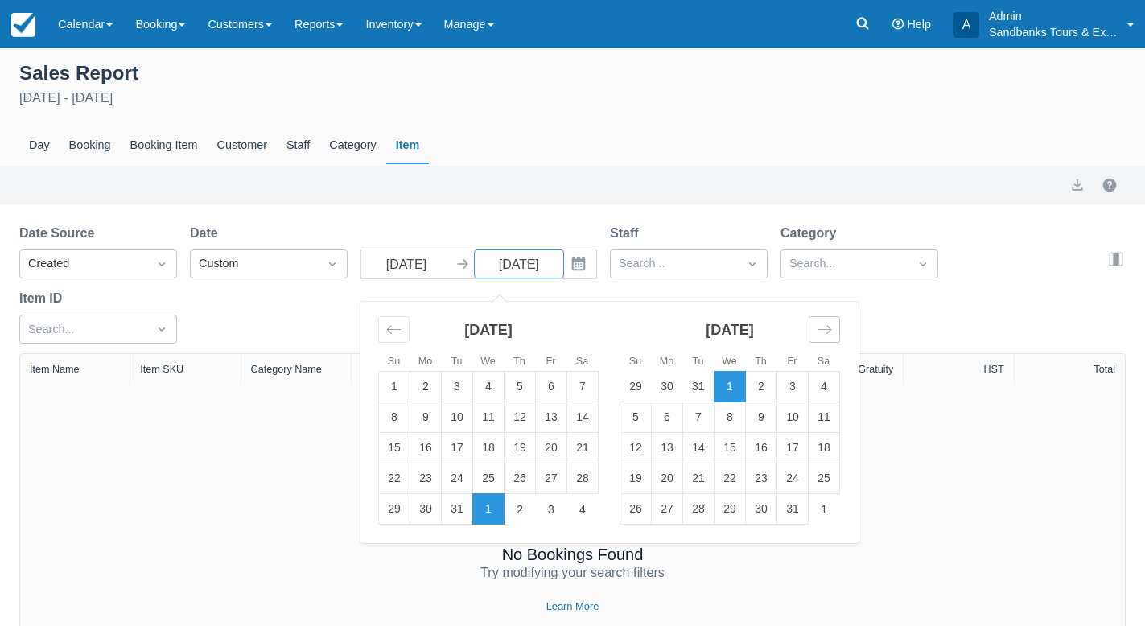
click at [828, 327] on icon "Move forward to switch to the next month." at bounding box center [823, 329] width 15 height 15
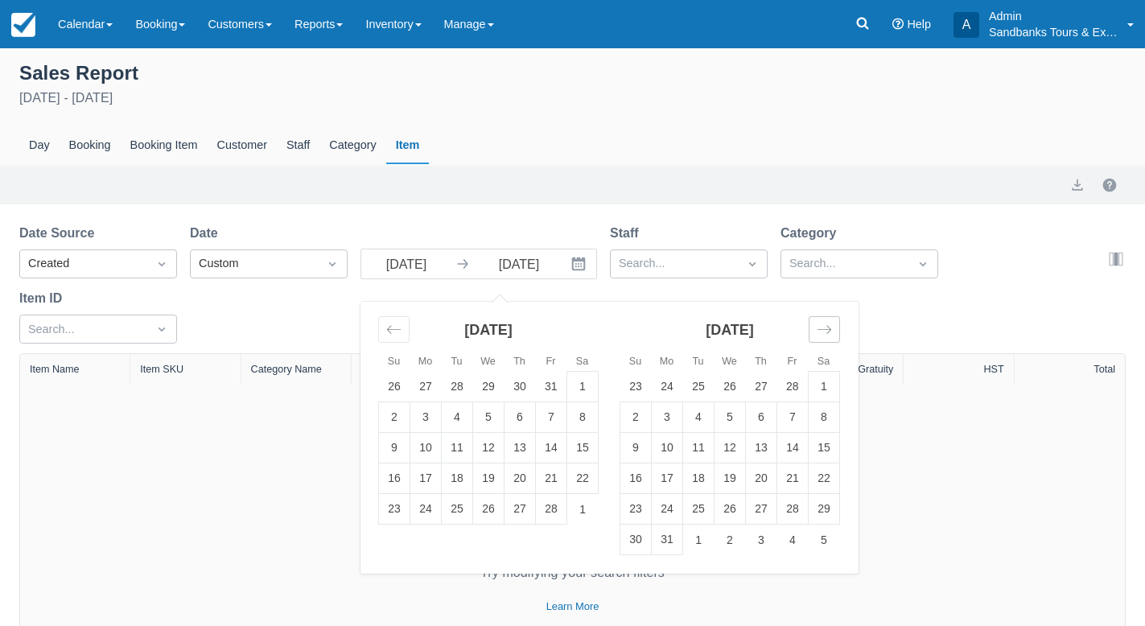
click at [828, 327] on icon "Move forward to switch to the next month." at bounding box center [823, 329] width 15 height 15
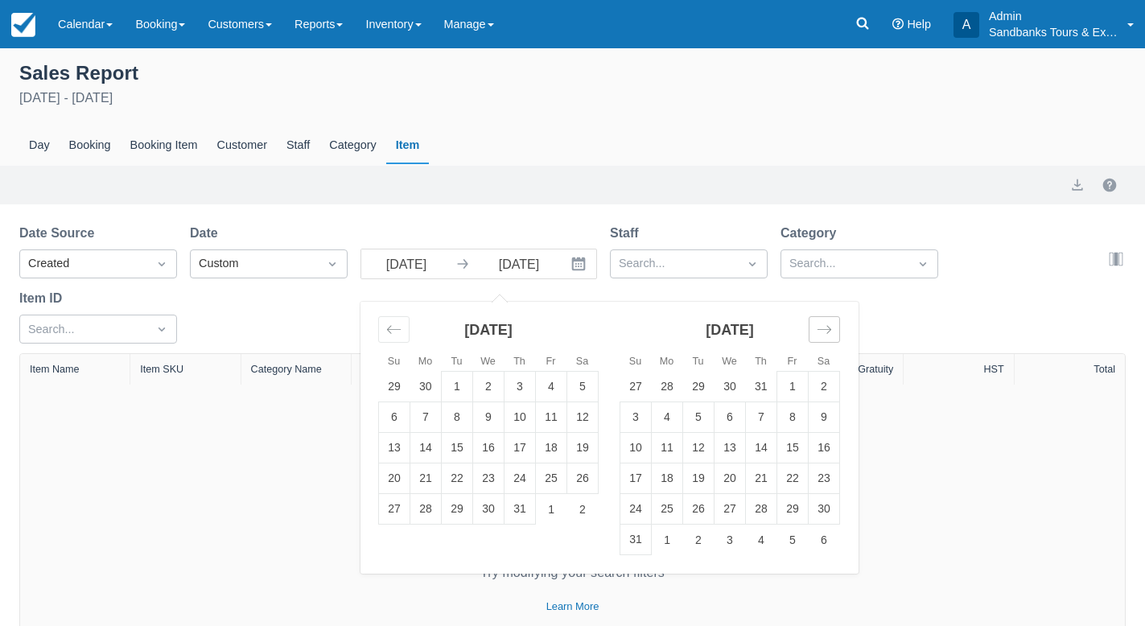
click at [828, 327] on icon "Move forward to switch to the next month." at bounding box center [823, 329] width 15 height 15
click at [726, 506] on td "31" at bounding box center [729, 509] width 31 height 31
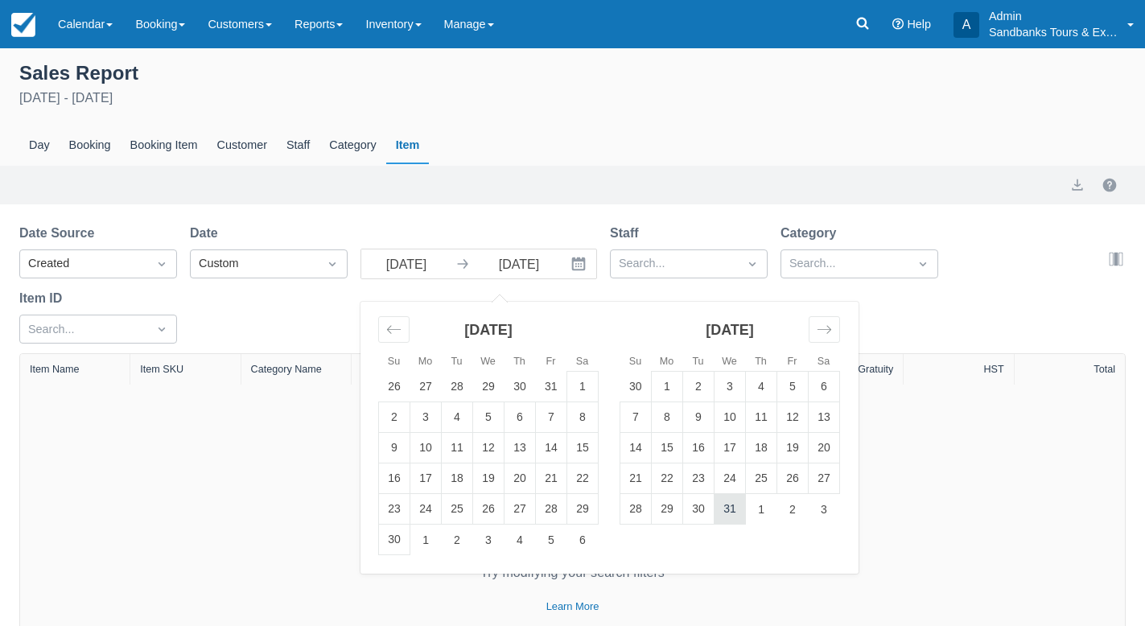
type input "[DATE]"
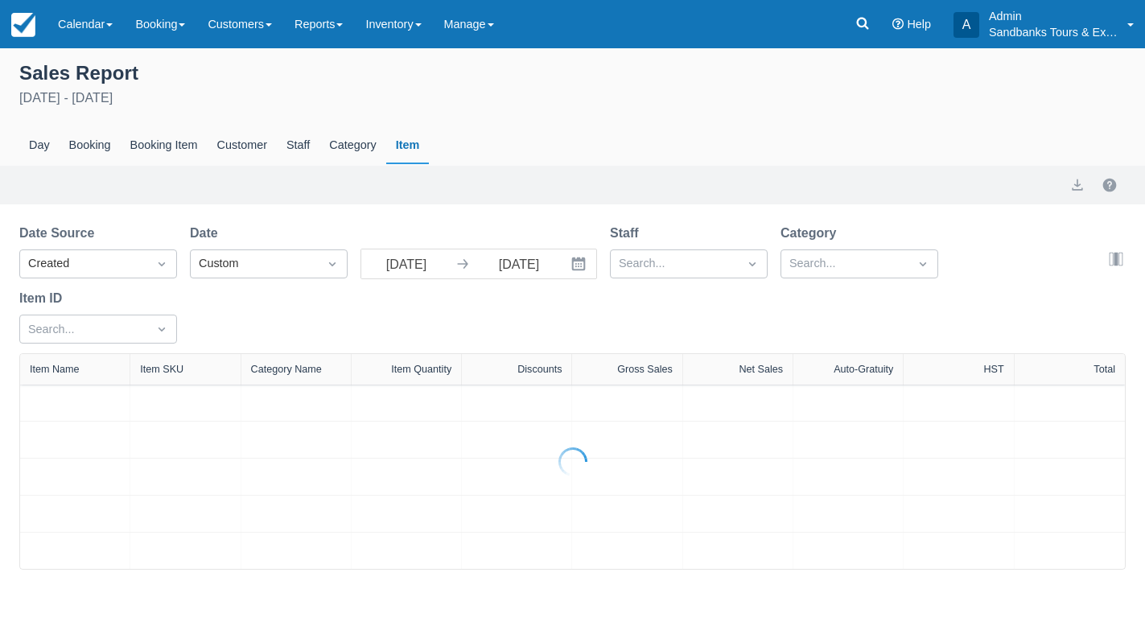
select select "20"
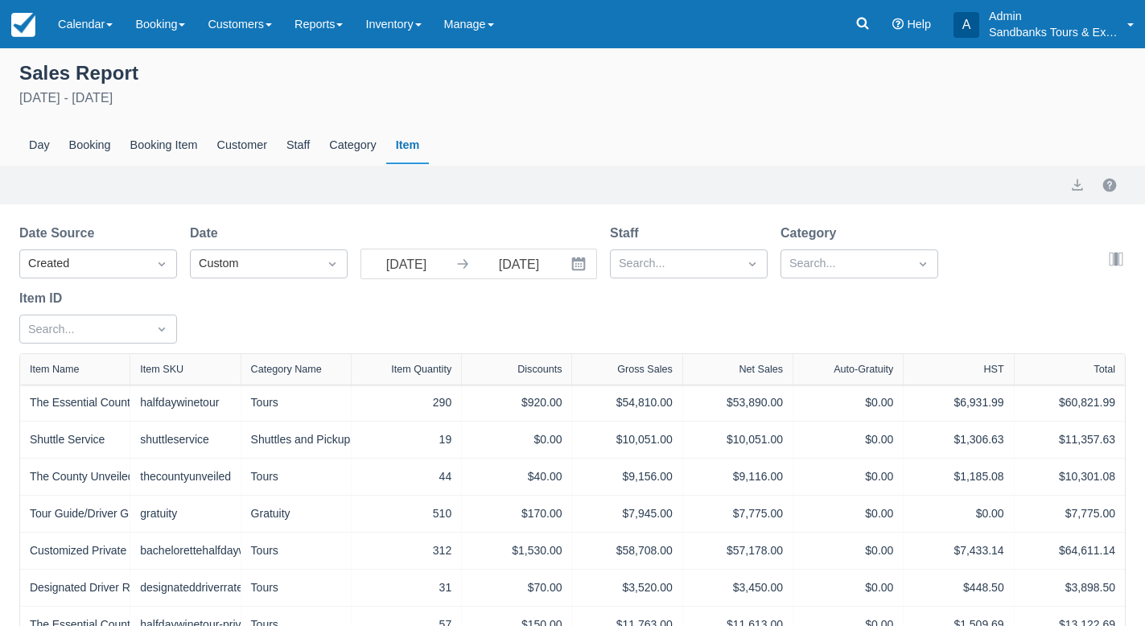
click at [782, 316] on div "Date Source Created Date Custom [DATE] Navigate forward to interact with the ca…" at bounding box center [562, 289] width 1087 height 130
click at [487, 23] on link "Manage" at bounding box center [469, 24] width 72 height 48
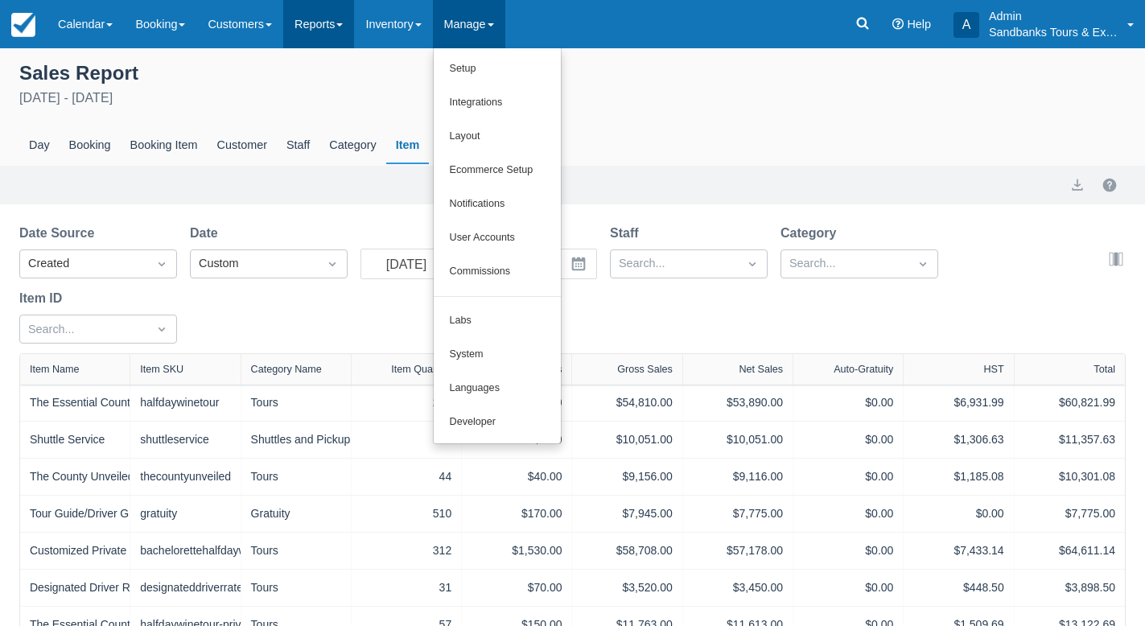
click at [339, 27] on link "Reports" at bounding box center [318, 24] width 71 height 48
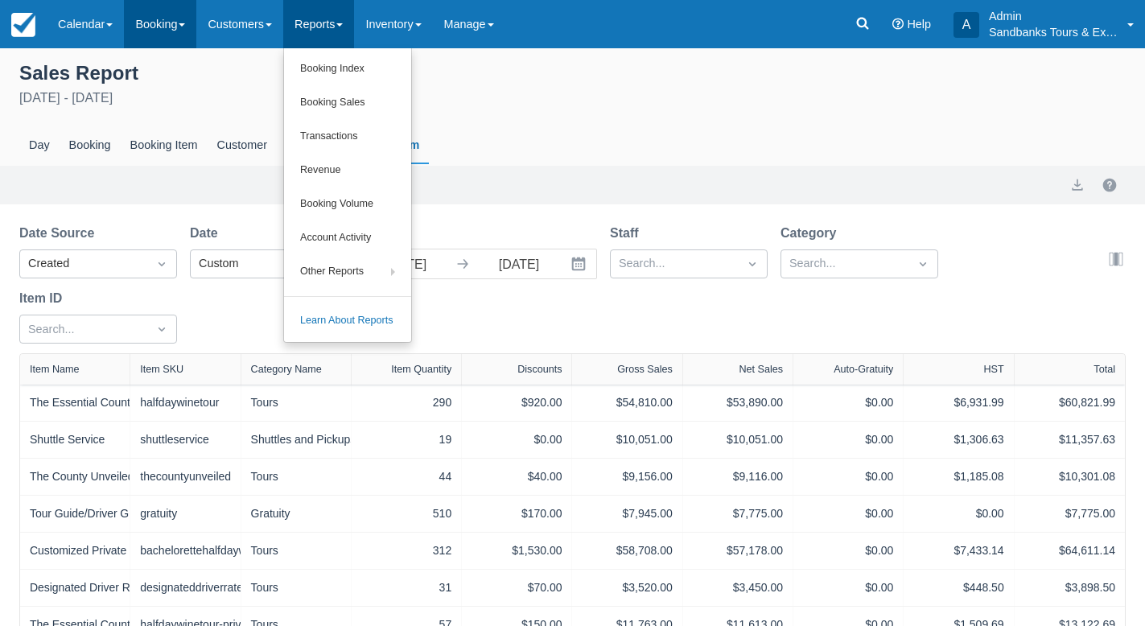
click at [178, 25] on link "Booking" at bounding box center [160, 24] width 72 height 48
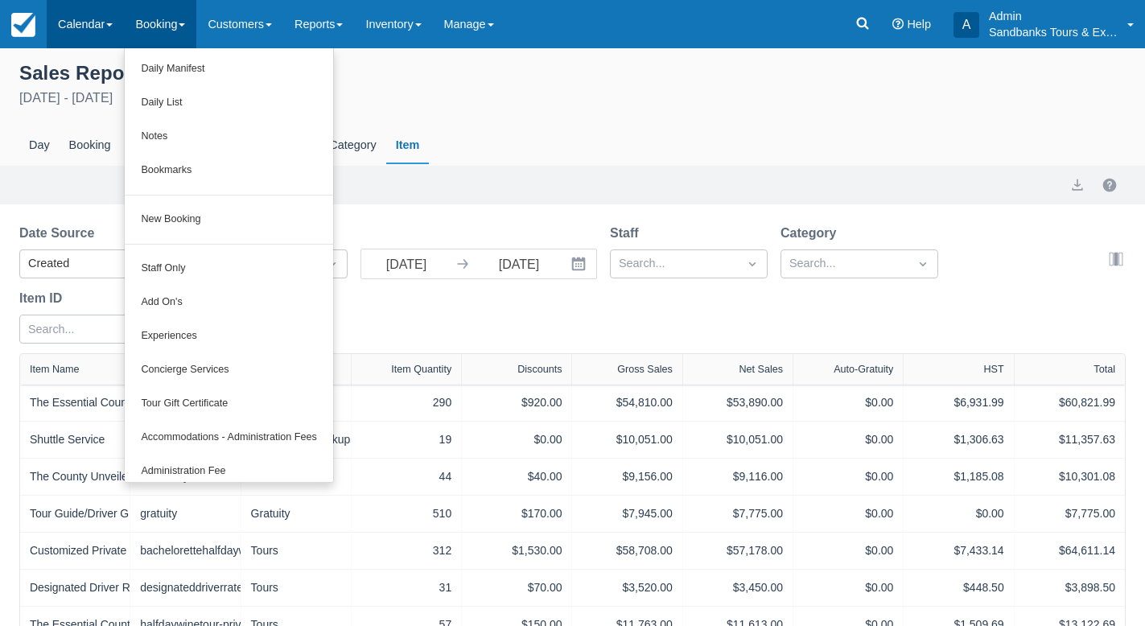
click at [112, 24] on span at bounding box center [109, 24] width 6 height 3
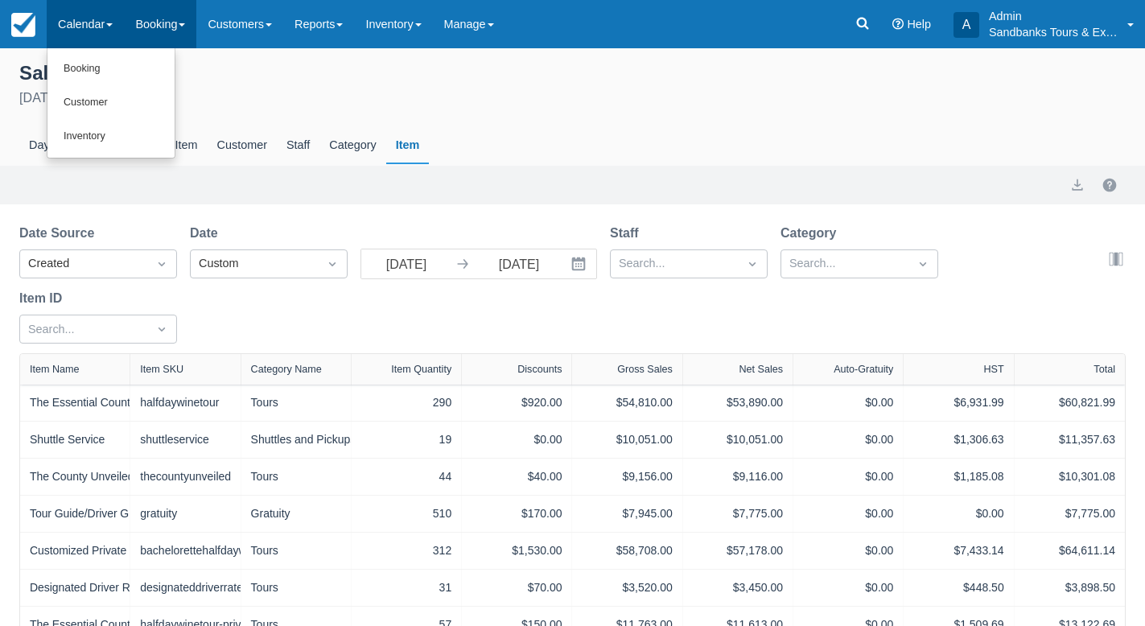
click at [173, 19] on link "Booking" at bounding box center [160, 24] width 72 height 48
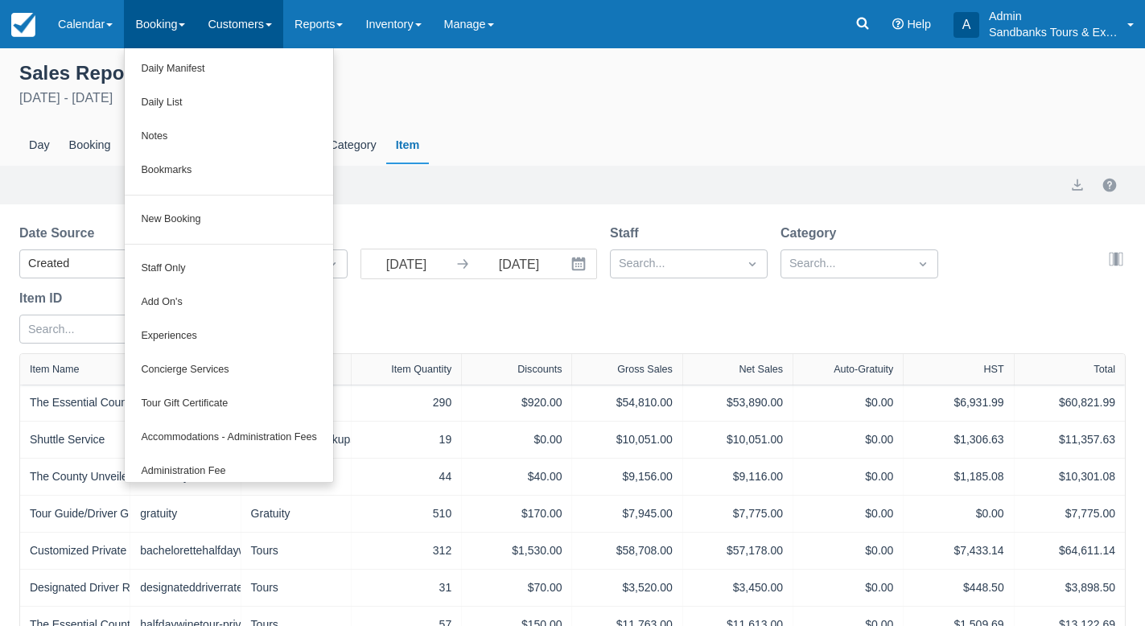
click at [275, 31] on link "Customers" at bounding box center [239, 24] width 87 height 48
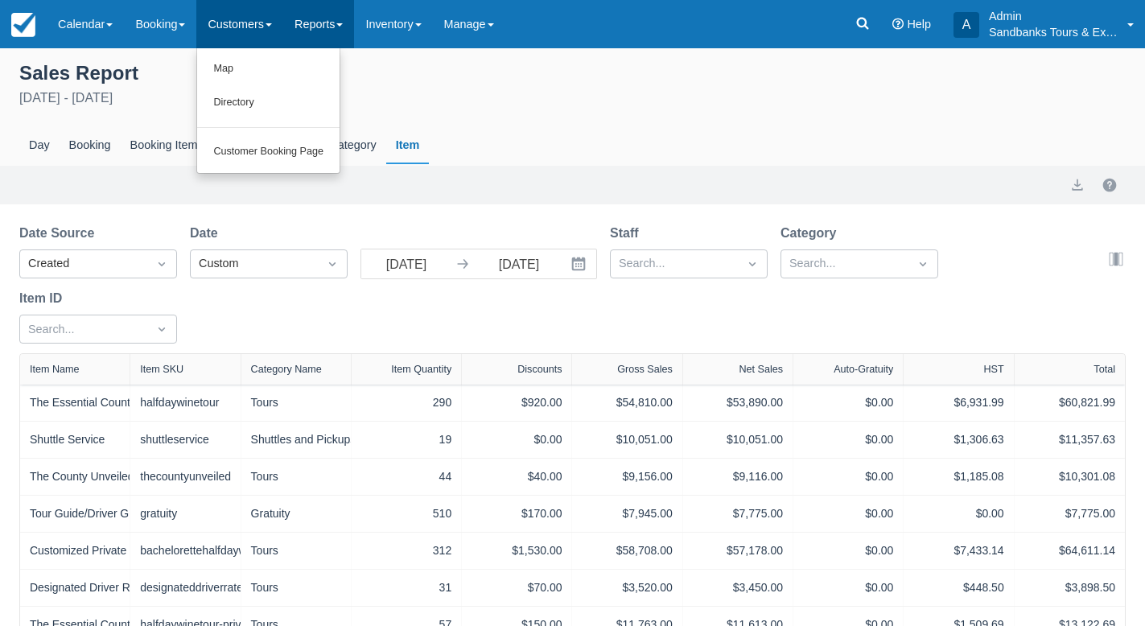
click at [345, 27] on link "Reports" at bounding box center [318, 24] width 71 height 48
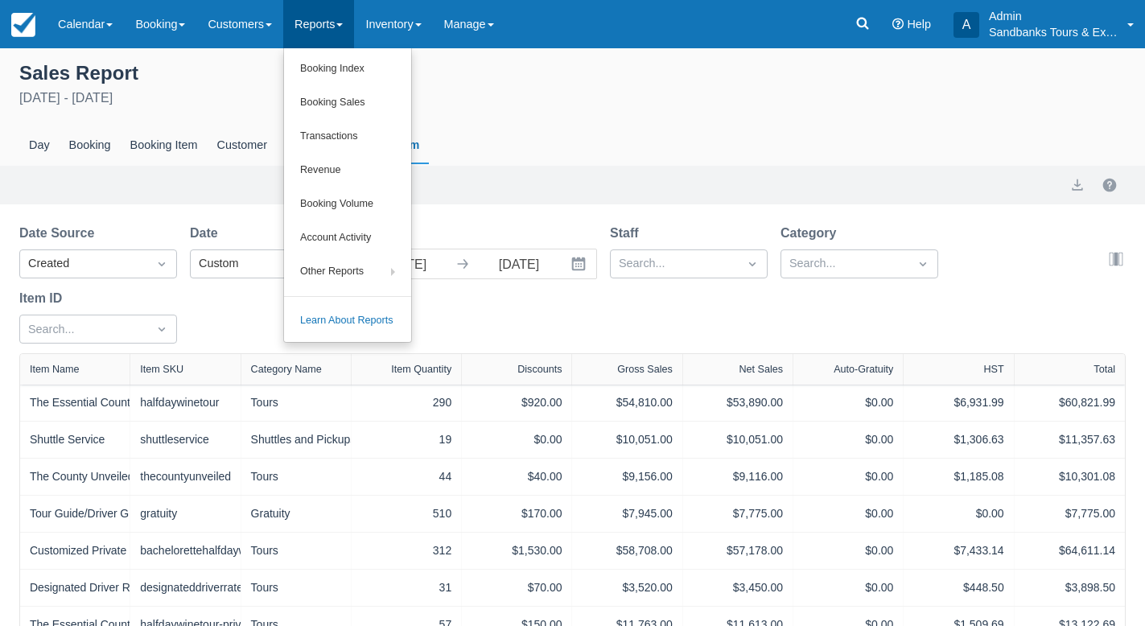
click at [513, 186] on div "Export" at bounding box center [572, 184] width 1106 height 19
